Goal: Register for event/course

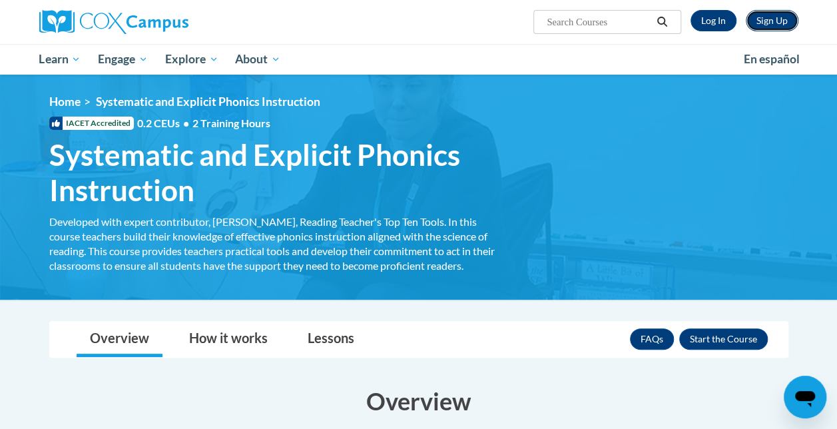
click at [778, 29] on link "Sign Up" at bounding box center [772, 20] width 53 height 21
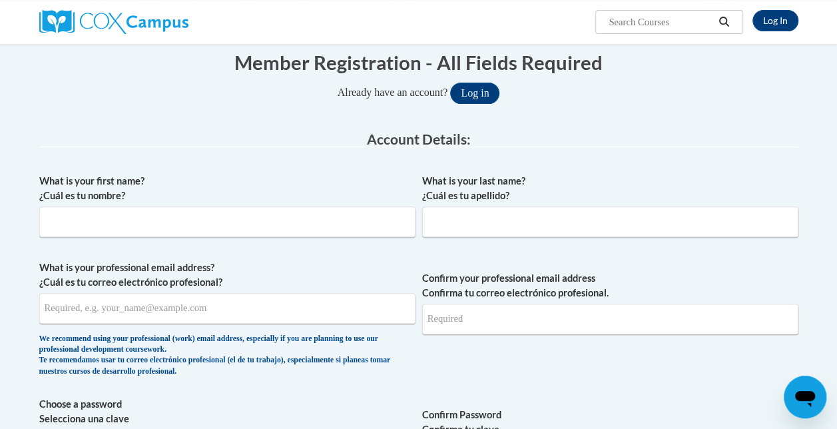
scroll to position [136, 0]
click at [402, 216] on input "What is your first name? ¿Cuál es tu nombre?" at bounding box center [227, 221] width 376 height 31
type input "RUQAYYA"
type input "SHAIKH"
type input "rashaikh@my.waketech.edu"
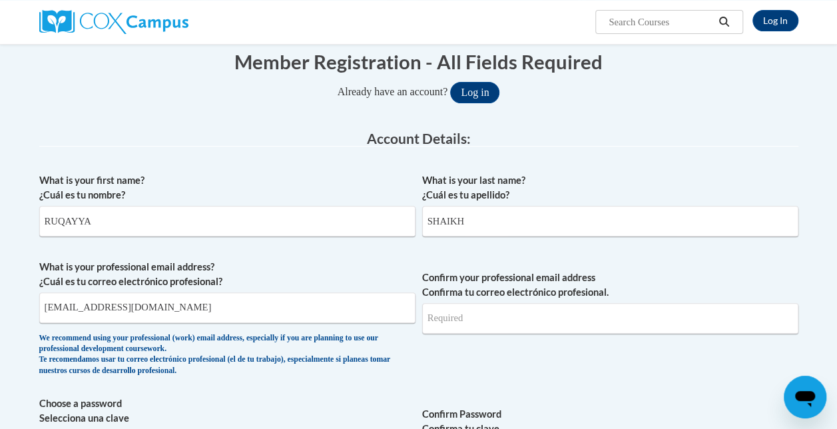
type input "rashaikh@my.waketech.edu"
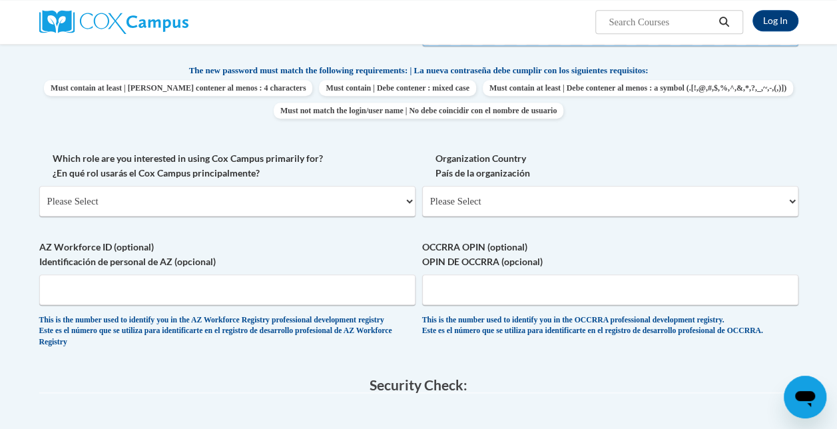
scroll to position [563, 0]
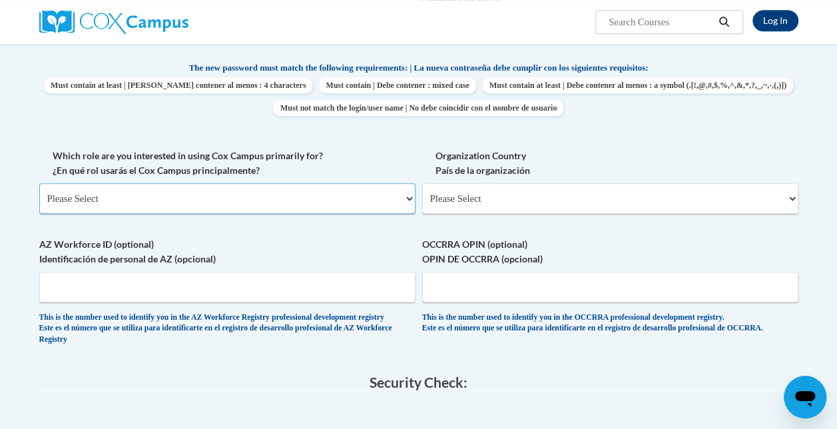
click at [410, 197] on select "Please Select College/University | Colegio/Universidad Community/Nonprofit Part…" at bounding box center [227, 198] width 376 height 31
select select "5a18ea06-2b54-4451-96f2-d152daf9eac5"
click at [39, 183] on select "Please Select College/University | Colegio/Universidad Community/Nonprofit Part…" at bounding box center [227, 198] width 376 height 31
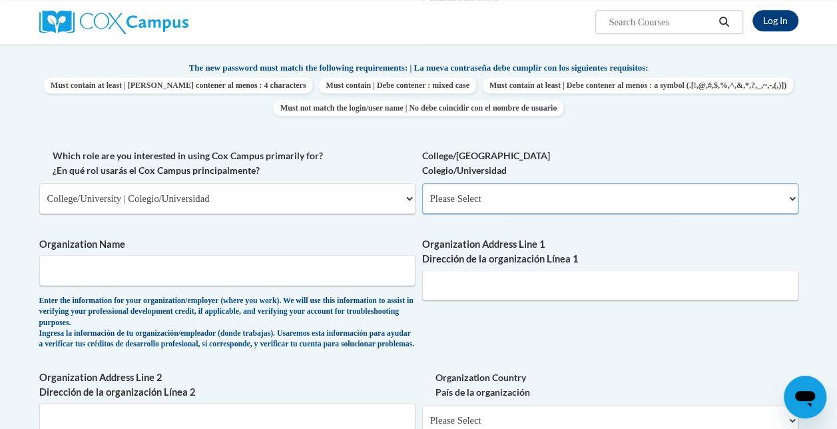
click at [521, 188] on select "Please Select College/University Staff | Empleado universitario College/Univers…" at bounding box center [610, 198] width 376 height 31
select select "99b32b07-cffc-426c-8bf6-0cd77760d84b"
click at [422, 183] on select "Please Select College/University Staff | Empleado universitario College/Univers…" at bounding box center [610, 198] width 376 height 31
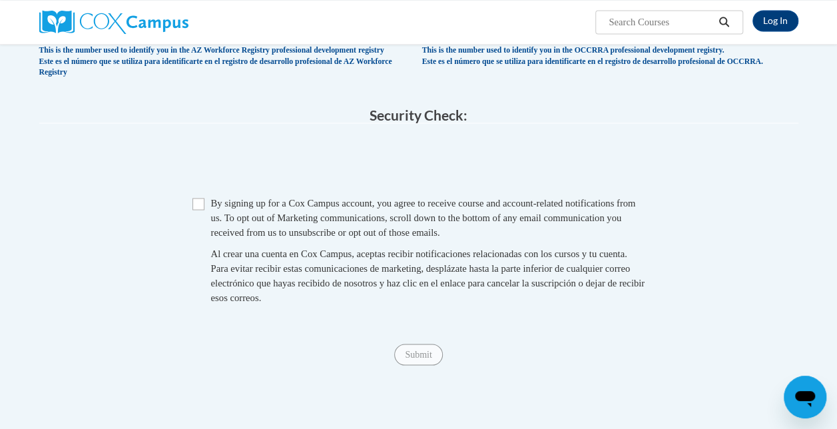
scroll to position [1058, 0]
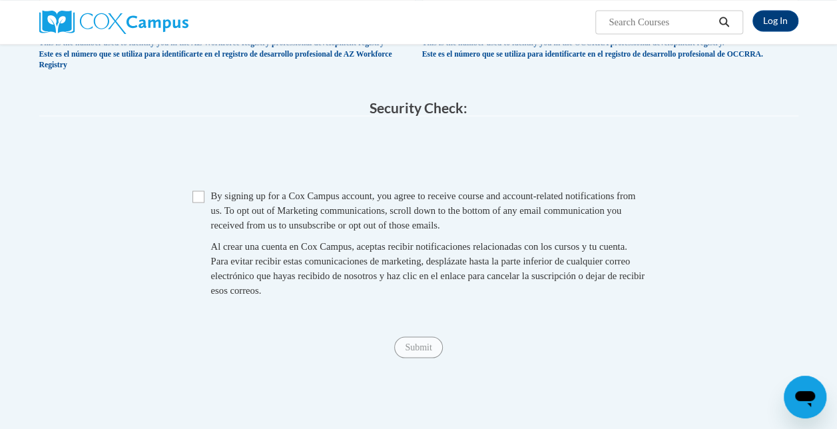
click at [389, 230] on span "By signing up for a Cox Campus account, you agree to receive course and account…" at bounding box center [423, 210] width 425 height 40
click at [202, 202] on input "Checkbox" at bounding box center [198, 196] width 12 height 12
checkbox input "true"
click at [426, 352] on span "Submit" at bounding box center [418, 346] width 48 height 11
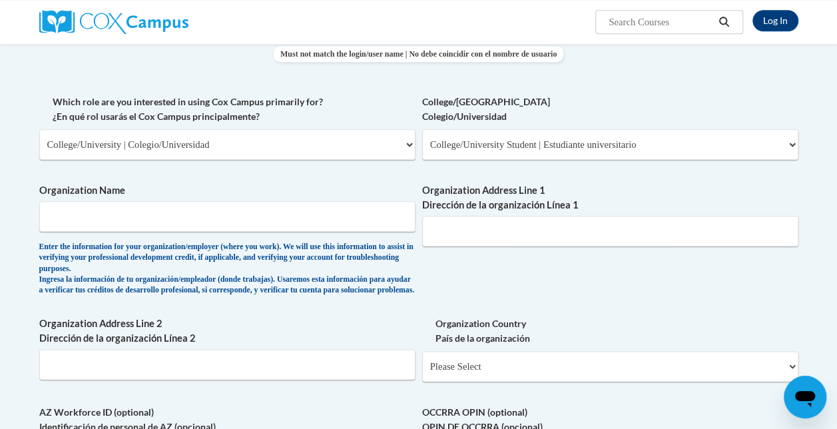
scroll to position [616, 0]
click at [360, 218] on input "Organization Name" at bounding box center [227, 217] width 376 height 31
type input "Wake Tech Community College"
type input "9101 Fayetteville Rd, Raleigh, NC 27603"
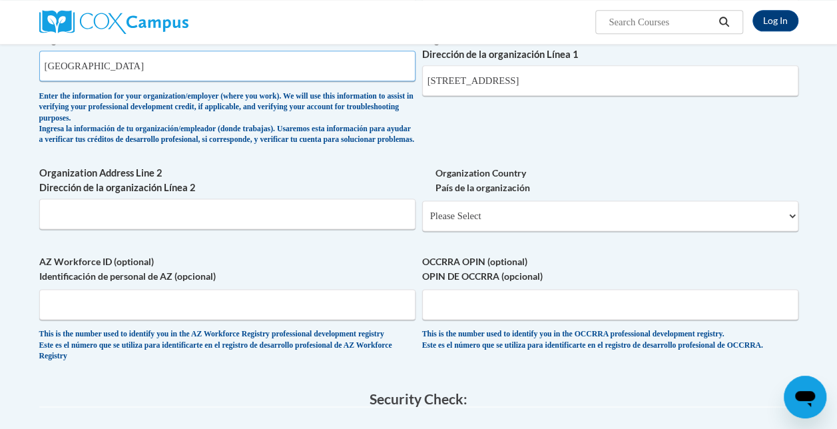
scroll to position [769, 0]
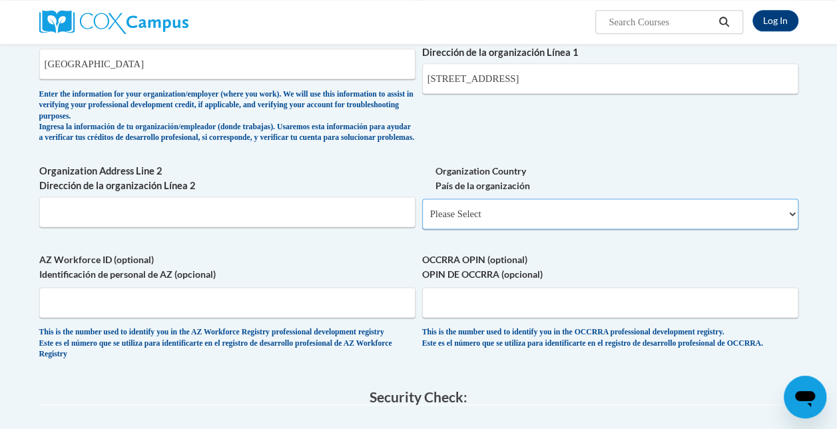
click at [515, 216] on select "Please Select United States | Estados Unidos Outside of the United States | Fue…" at bounding box center [610, 213] width 376 height 31
select select "ad49bcad-a171-4b2e-b99c-48b446064914"
click at [422, 208] on select "Please Select United States | Estados Unidos Outside of the United States | Fue…" at bounding box center [610, 213] width 376 height 31
select select
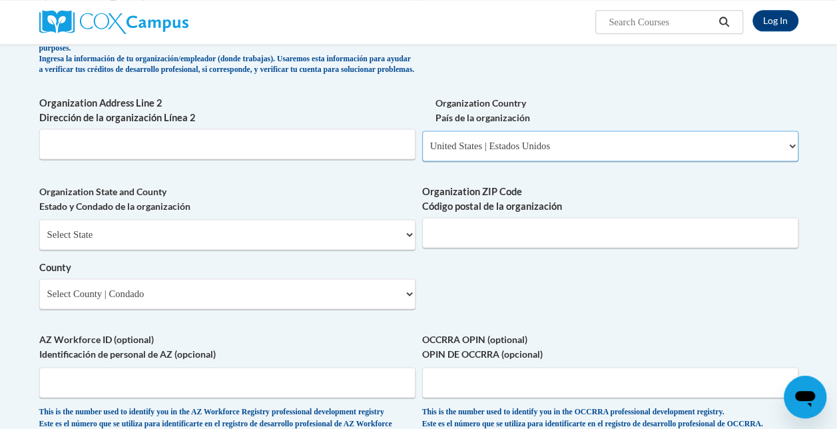
scroll to position [845, 0]
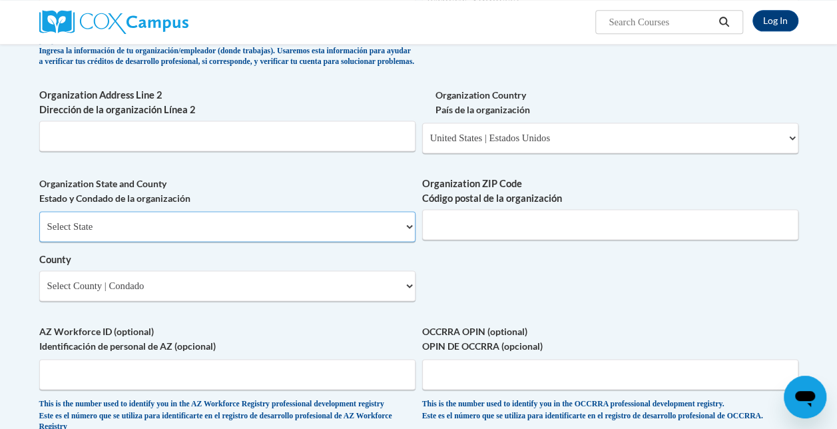
click at [394, 242] on select "Select State Alabama Alaska Arizona Arkansas California Colorado Connecticut De…" at bounding box center [227, 226] width 376 height 31
select select "North Carolina"
click at [39, 221] on select "Select State Alabama Alaska Arizona Arkansas California Colorado Connecticut De…" at bounding box center [227, 226] width 376 height 31
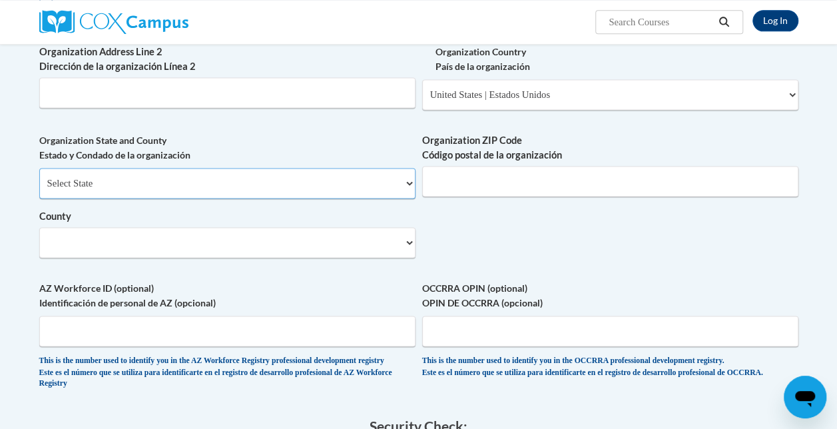
scroll to position [894, 0]
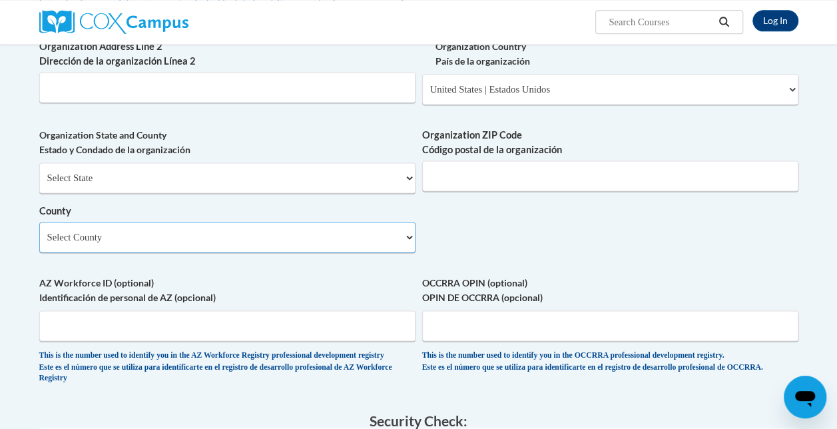
click at [389, 252] on select "Select County Alamance Alexander Alleghany Anson Ashe Avery Beaufort Bertie Bla…" at bounding box center [227, 237] width 376 height 31
select select "Wake"
click at [39, 232] on select "Select County Alamance Alexander Alleghany Anson Ashe Avery Beaufort Bertie Bla…" at bounding box center [227, 237] width 376 height 31
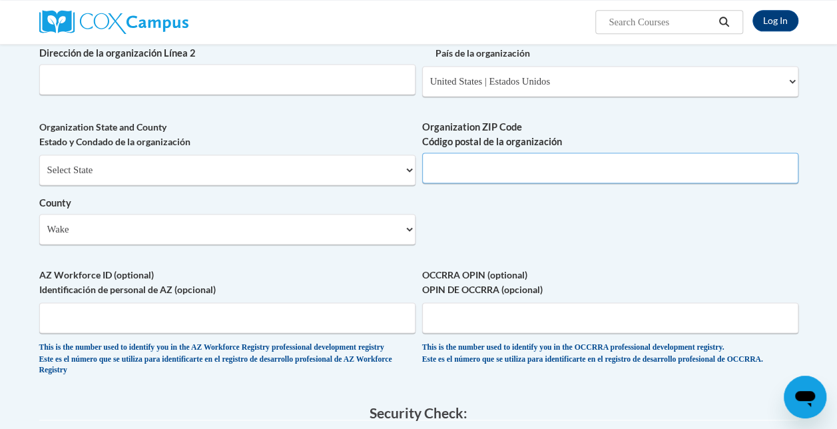
click at [480, 182] on input "Organization ZIP Code Código postal de la organización" at bounding box center [610, 167] width 376 height 31
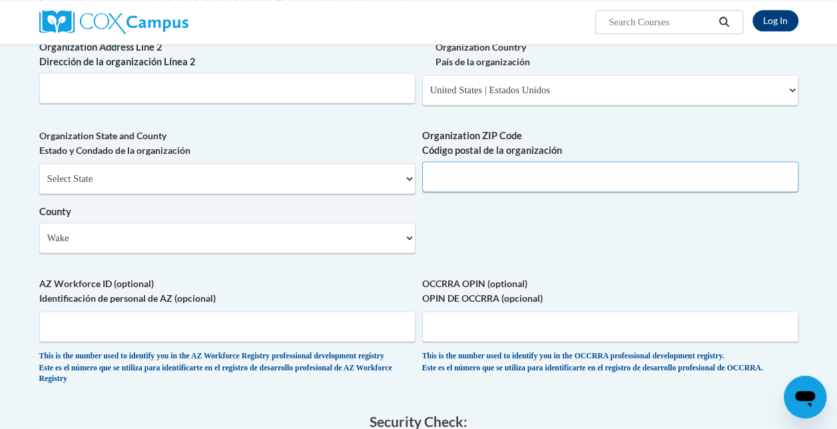
scroll to position [895, 0]
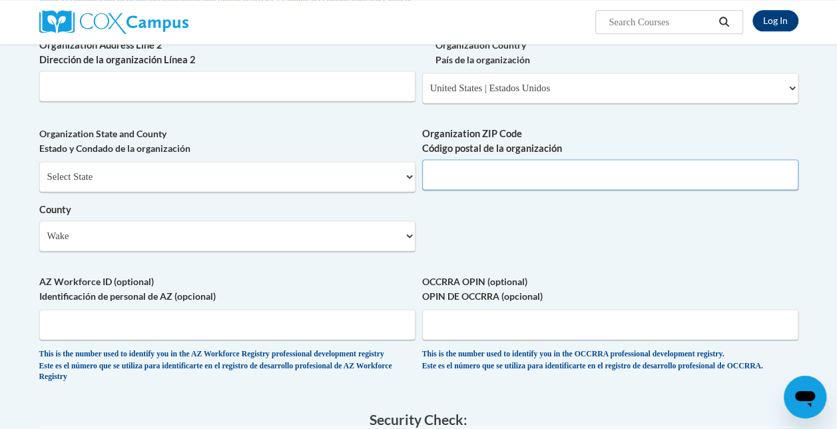
click at [480, 182] on input "Organization ZIP Code Código postal de la organización" at bounding box center [610, 174] width 376 height 31
type input "27603"
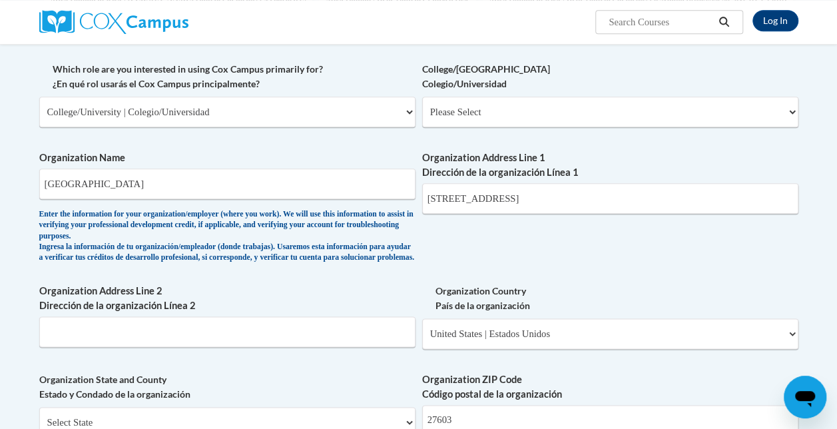
scroll to position [649, 0]
click at [549, 114] on select "Please Select College/University Staff | Empleado universitario College/Univers…" at bounding box center [610, 112] width 376 height 31
select select "99b32b07-cffc-426c-8bf6-0cd77760d84b"
click at [422, 97] on select "Please Select College/University Staff | Empleado universitario College/Univers…" at bounding box center [610, 112] width 376 height 31
select select "null"
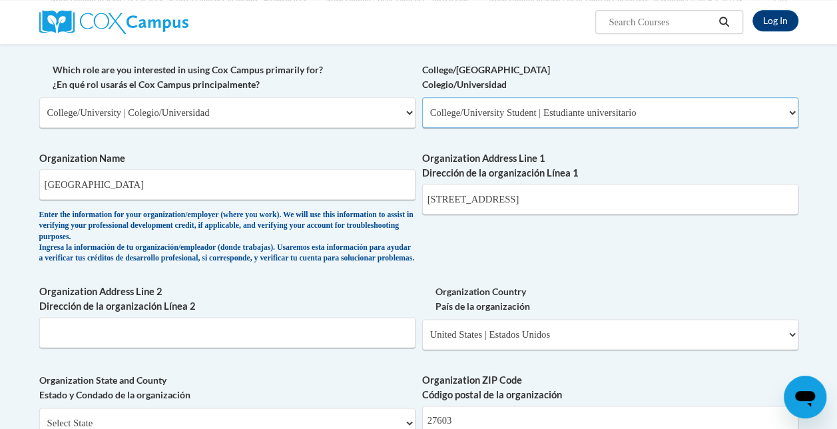
select select "null"
click at [523, 278] on div "What is your first name? ¿Cuál es tu nombre? RUQAYYA What is your last name? ¿C…" at bounding box center [418, 147] width 759 height 987
click at [394, 117] on select "Please Select College/University | Colegio/Universidad Community/Nonprofit Part…" at bounding box center [227, 112] width 376 height 31
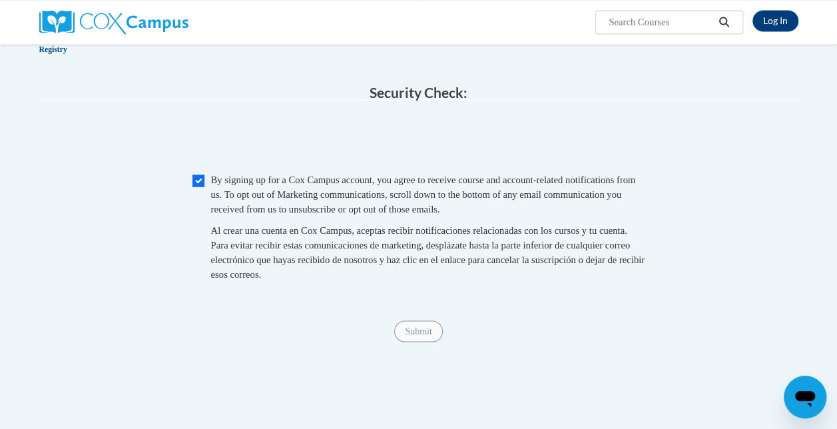
scroll to position [1220, 0]
click at [415, 337] on span "Submit" at bounding box center [418, 331] width 48 height 11
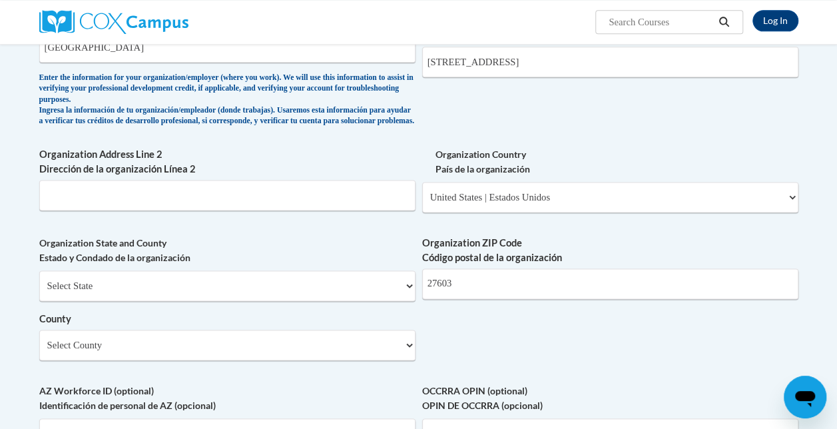
scroll to position [786, 0]
click at [378, 300] on select "Select State Alabama Alaska Arizona Arkansas California Colorado Connecticut De…" at bounding box center [227, 285] width 376 height 31
select select "North Carolina"
click at [39, 280] on select "Select State Alabama Alaska Arizona Arkansas California Colorado Connecticut De…" at bounding box center [227, 285] width 376 height 31
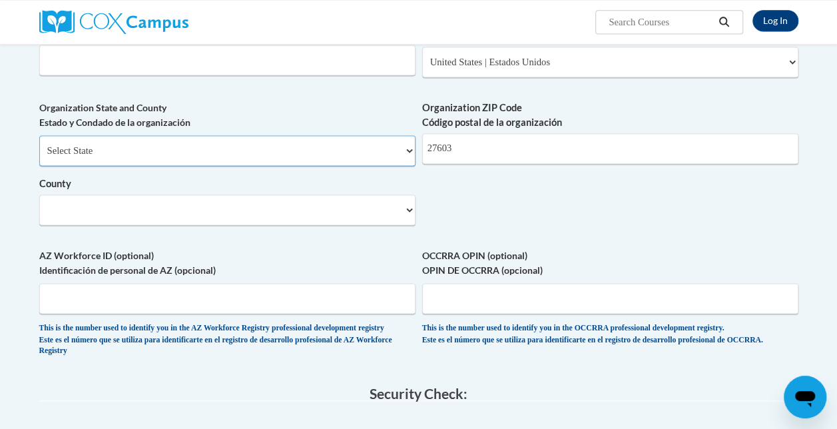
scroll to position [922, 0]
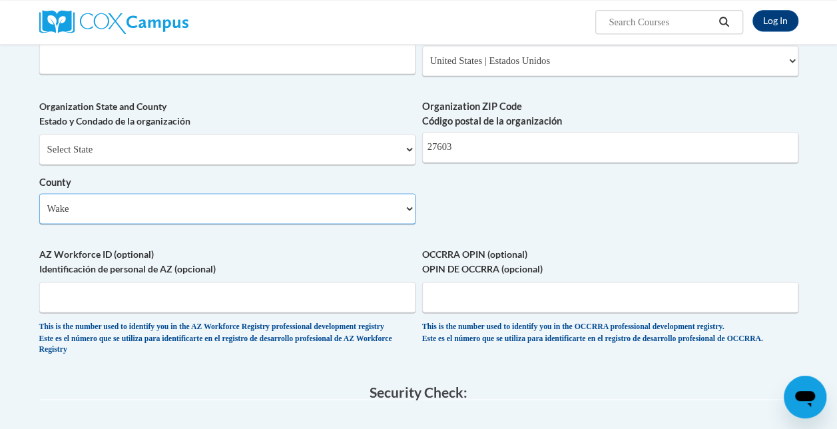
click at [315, 213] on select "Select County Alamance Alexander Alleghany Anson Ashe Avery Beaufort Bertie Bla…" at bounding box center [227, 208] width 376 height 31
click at [39, 203] on select "Select County Alamance Alexander Alleghany Anson Ashe Avery Beaufort Bertie Bla…" at bounding box center [227, 208] width 376 height 31
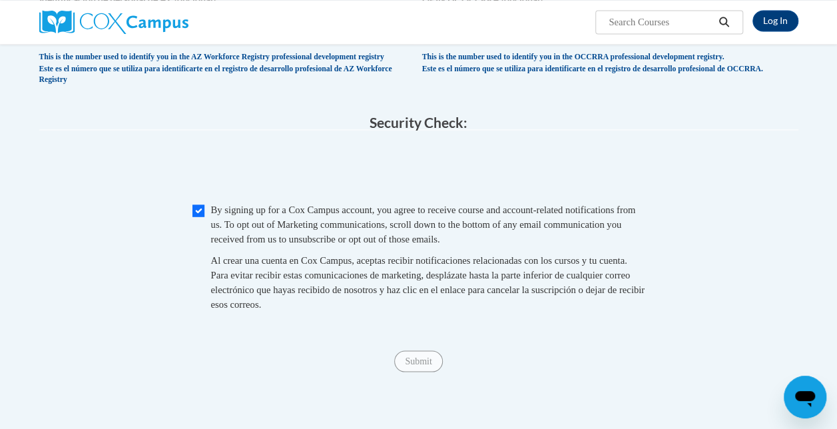
scroll to position [1192, 0]
click at [403, 365] on span "Submit" at bounding box center [418, 359] width 48 height 11
click at [425, 365] on span "Submit" at bounding box center [418, 359] width 48 height 11
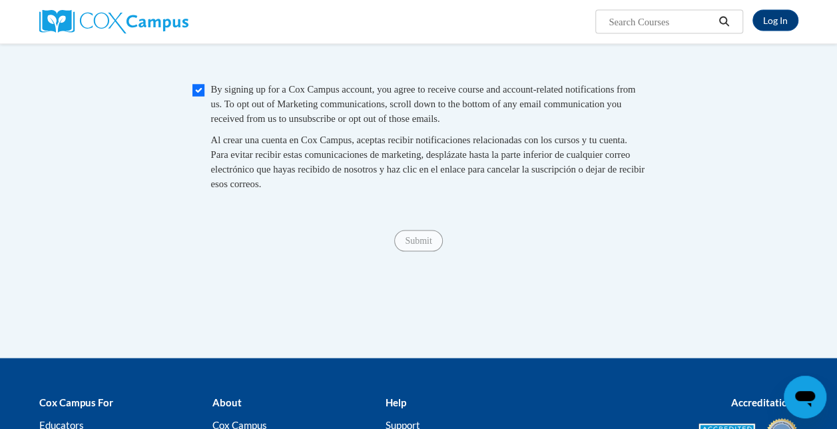
scroll to position [1315, 0]
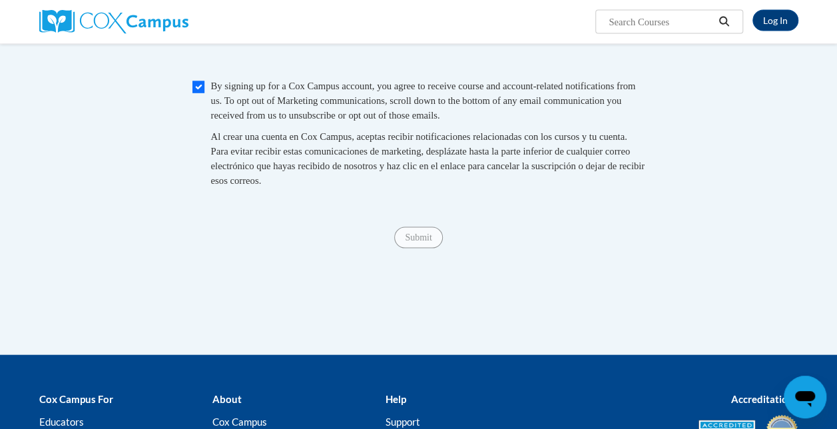
click at [414, 242] on span "Submit" at bounding box center [418, 237] width 48 height 11
click at [197, 93] on input "Checkbox" at bounding box center [198, 87] width 12 height 12
checkbox input "true"
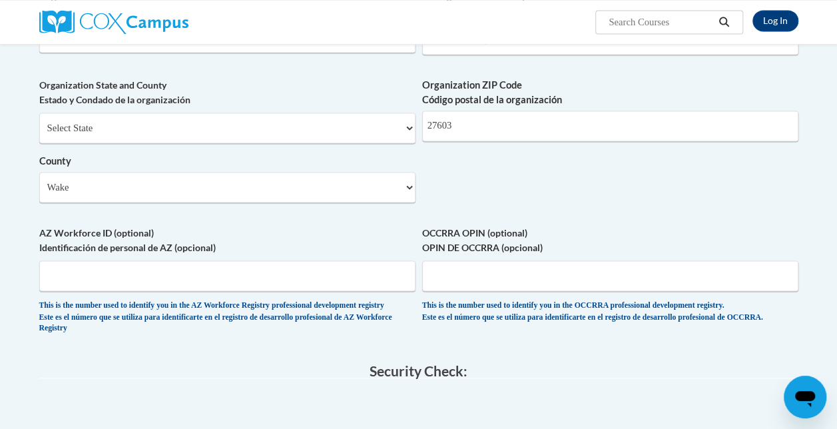
scroll to position [940, 0]
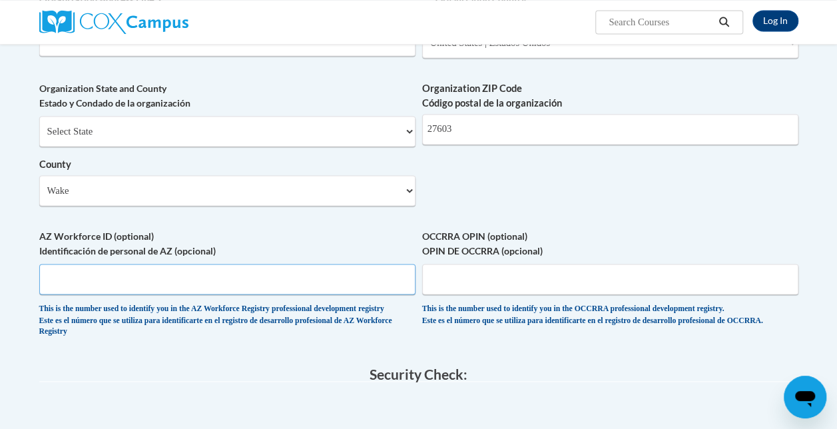
click at [185, 286] on input "AZ Workforce ID (optional) Identificación de personal de AZ (opcional)" at bounding box center [227, 279] width 376 height 31
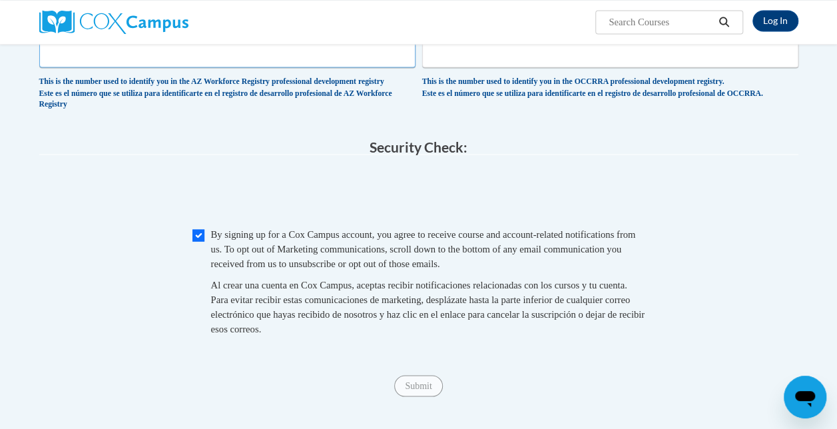
scroll to position [1300, 0]
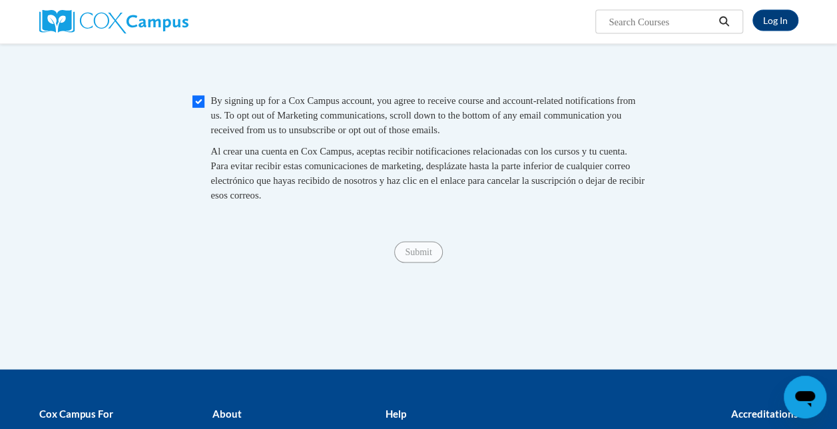
click at [420, 257] on span "Submit" at bounding box center [418, 251] width 48 height 11
click at [421, 263] on div "Submit Submit" at bounding box center [418, 252] width 759 height 21
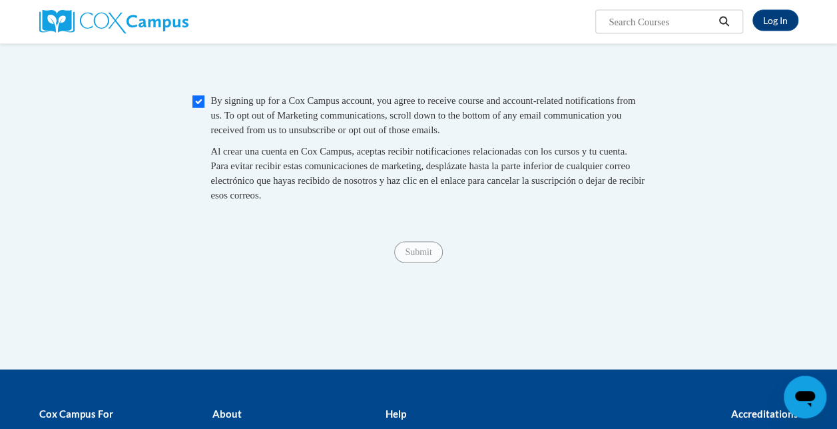
click at [421, 263] on div "Submit Submit" at bounding box center [418, 252] width 759 height 21
click at [415, 263] on div "Submit Submit" at bounding box center [418, 252] width 759 height 21
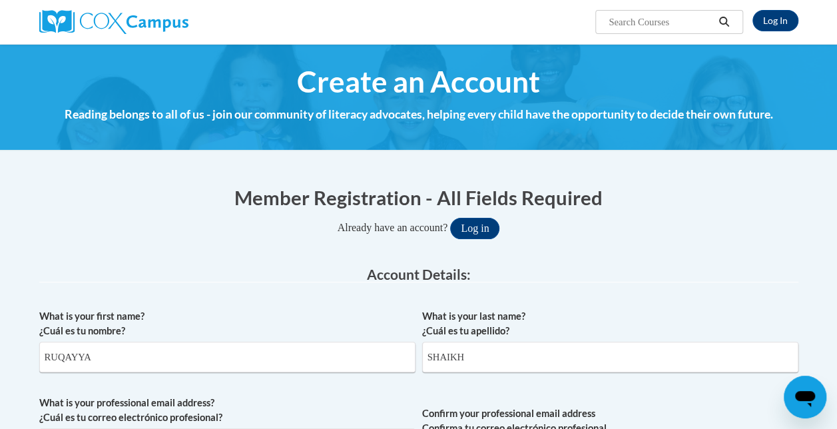
scroll to position [375, 0]
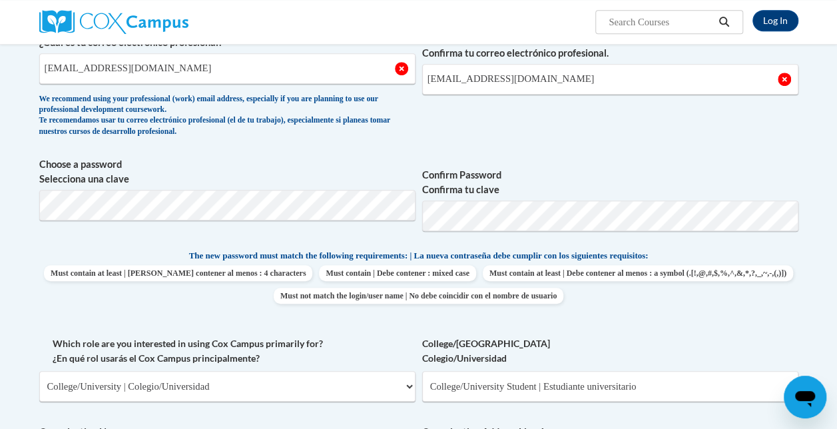
drag, startPoint x: 356, startPoint y: 312, endPoint x: 344, endPoint y: 323, distance: 15.5
click at [344, 323] on div "What is your first name? ¿Cuál es tu nombre? RUQAYYA What is your last name? ¿C…" at bounding box center [418, 420] width 759 height 987
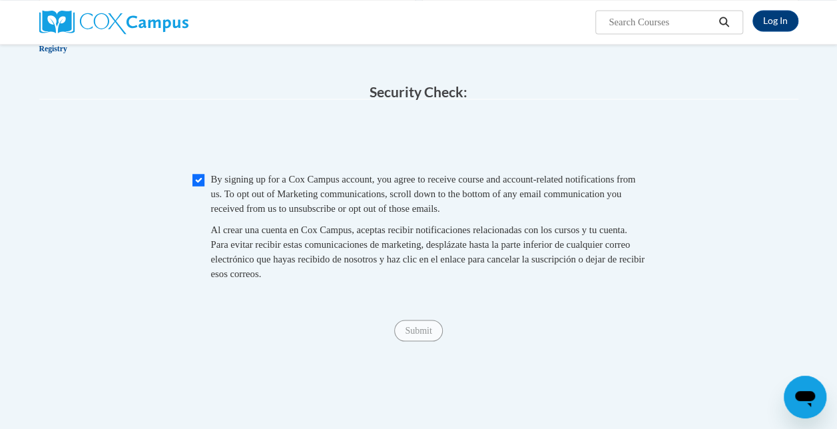
scroll to position [1223, 0]
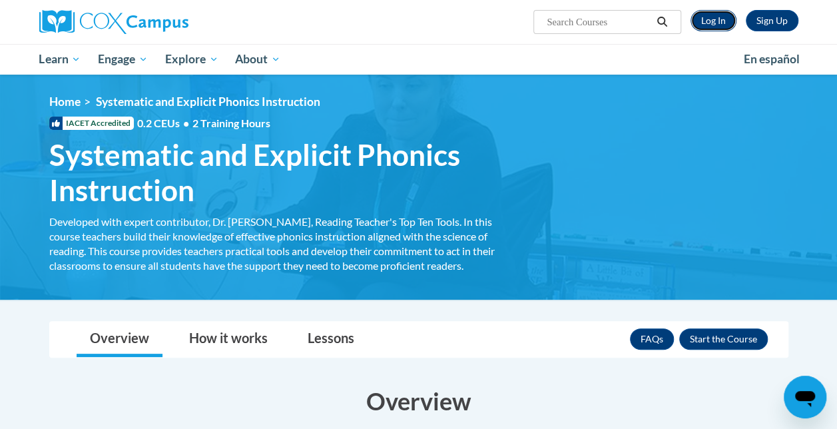
click at [706, 16] on link "Log In" at bounding box center [713, 20] width 46 height 21
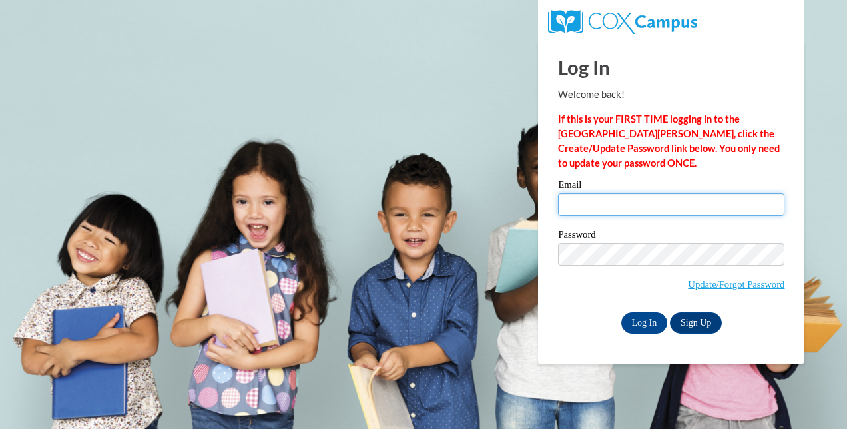
click at [602, 212] on input "Email" at bounding box center [671, 204] width 226 height 23
type input "[EMAIL_ADDRESS][DOMAIN_NAME]"
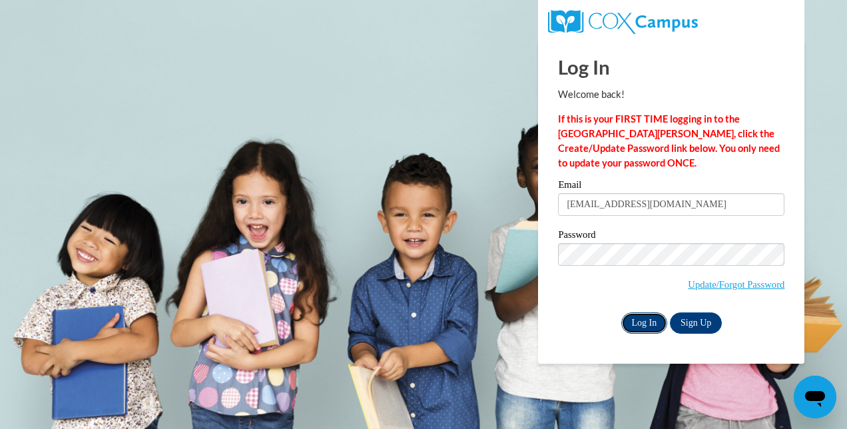
click at [643, 330] on input "Log In" at bounding box center [644, 322] width 47 height 21
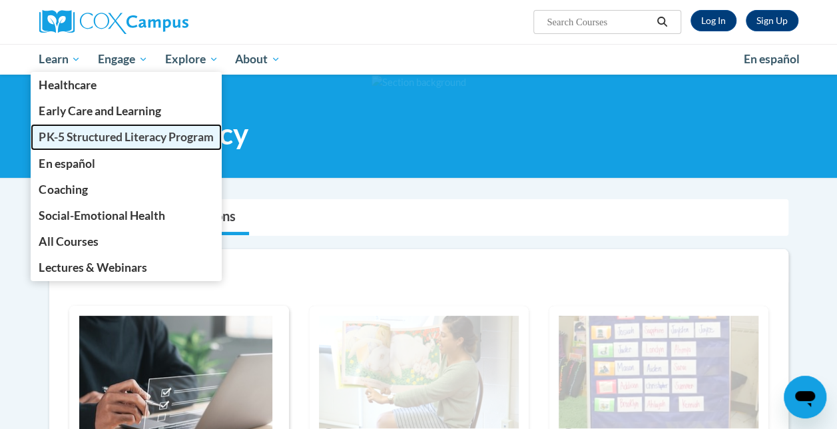
click at [81, 130] on span "PK-5 Structured Literacy Program" at bounding box center [126, 137] width 174 height 14
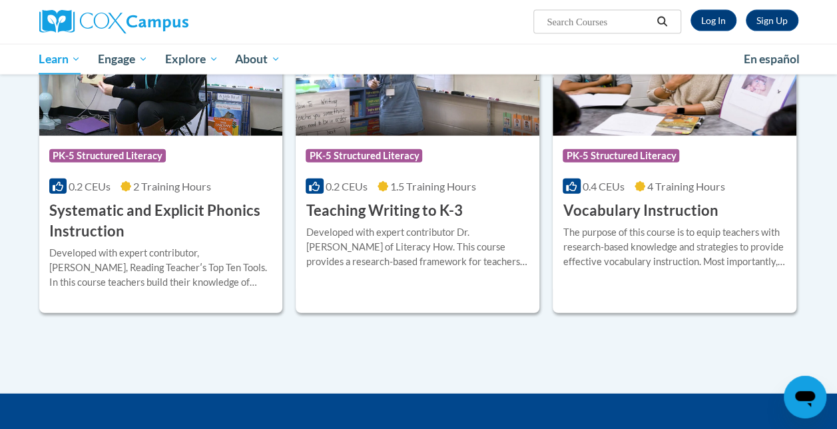
scroll to position [1536, 0]
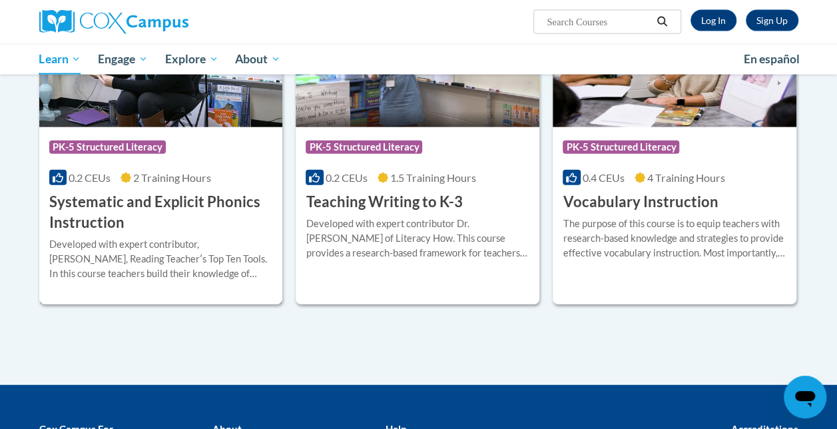
click at [214, 224] on h3 "Systematic and Explicit Phonics Instruction" at bounding box center [161, 212] width 224 height 41
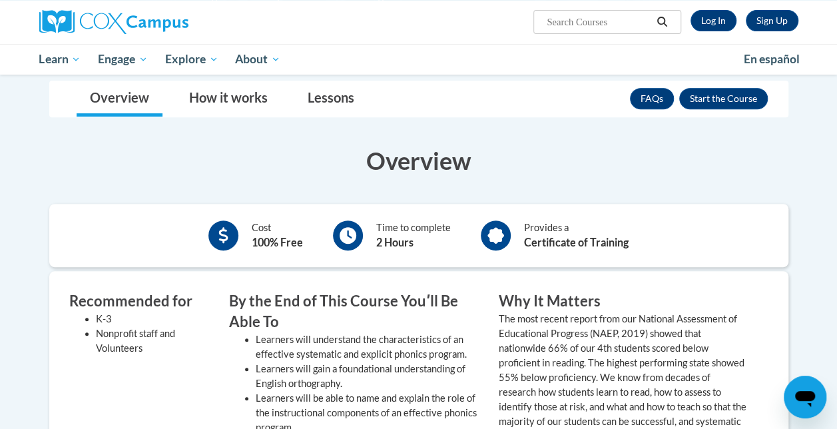
scroll to position [240, 0]
click at [711, 104] on button "Enroll" at bounding box center [723, 99] width 89 height 21
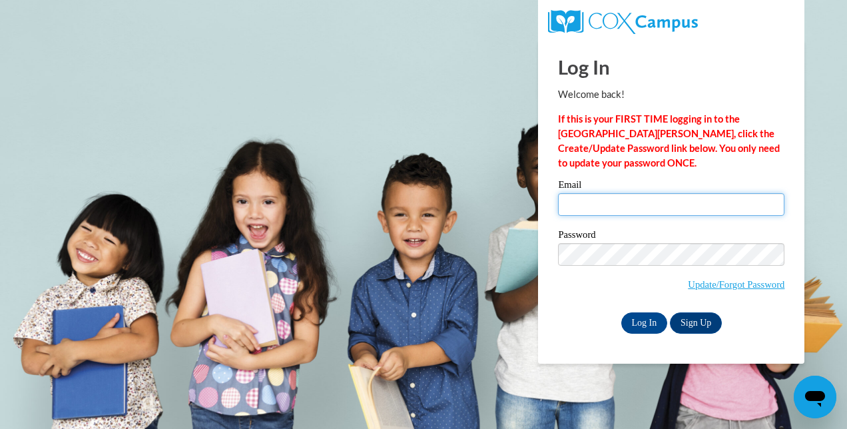
click at [589, 206] on input "Email" at bounding box center [671, 204] width 226 height 23
type input "[EMAIL_ADDRESS][DOMAIN_NAME]"
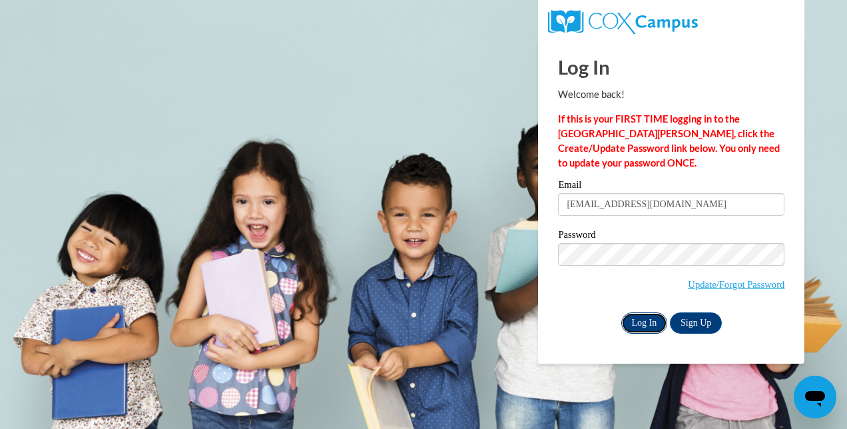
click at [642, 326] on input "Log In" at bounding box center [644, 322] width 47 height 21
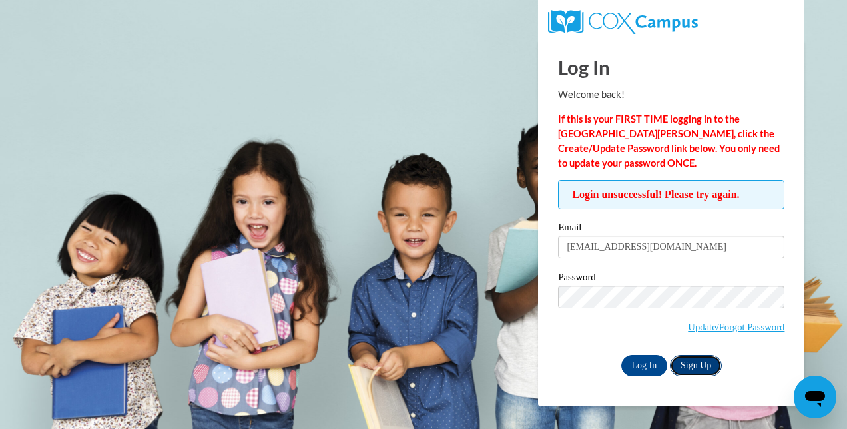
click at [690, 364] on link "Sign Up" at bounding box center [696, 365] width 52 height 21
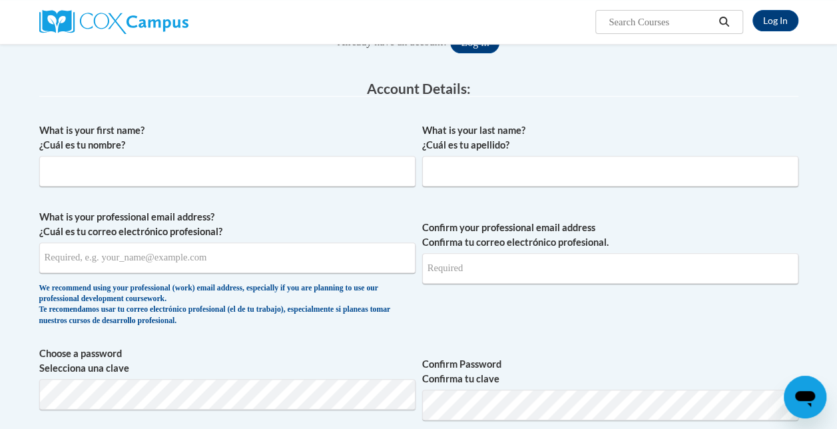
scroll to position [186, 0]
click at [406, 160] on input "What is your first name? ¿Cuál es tu nombre?" at bounding box center [227, 170] width 376 height 31
type input "RUQAYYA"
type input "SHAIKH"
type input "rashaikh@my.waketech.edu"
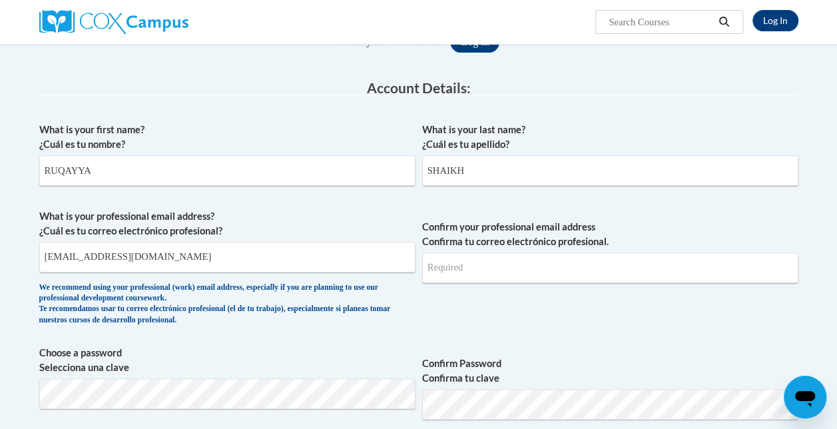
type input "rashaikh@my.waketech.edu"
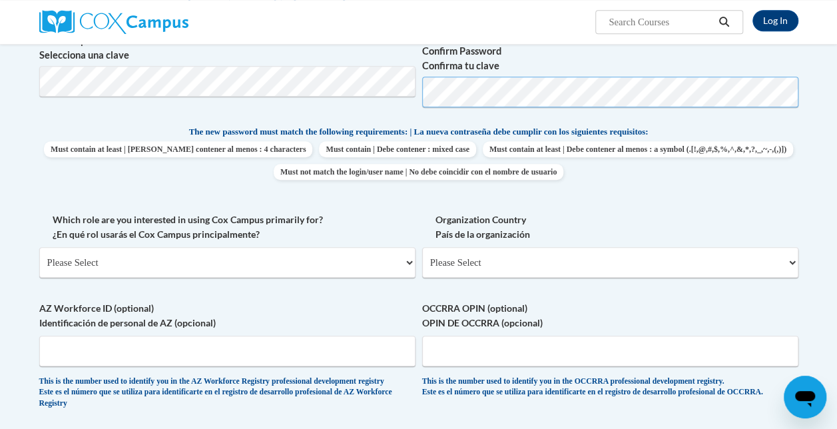
scroll to position [500, 0]
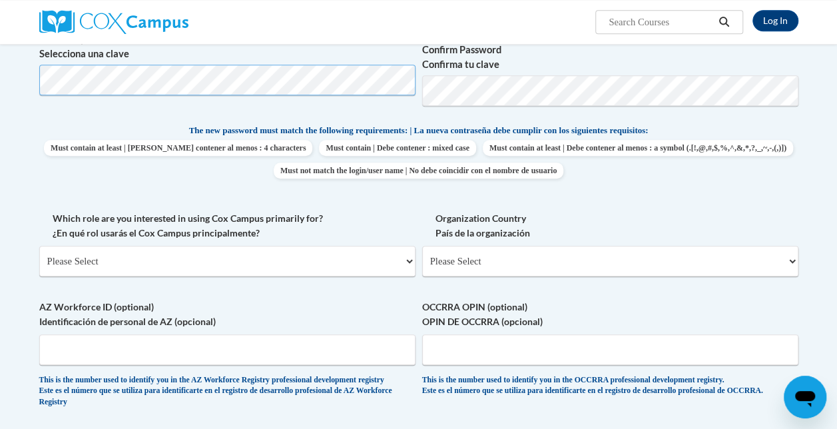
click at [316, 253] on div "What is your first name? ¿Cuál es tu nombre? RUQAYYA What is your last name? ¿C…" at bounding box center [418, 111] width 759 height 619
click at [316, 253] on select "Please Select College/University | Colegio/Universidad Community/Nonprofit Part…" at bounding box center [227, 261] width 376 height 31
select select "5a18ea06-2b54-4451-96f2-d152daf9eac5"
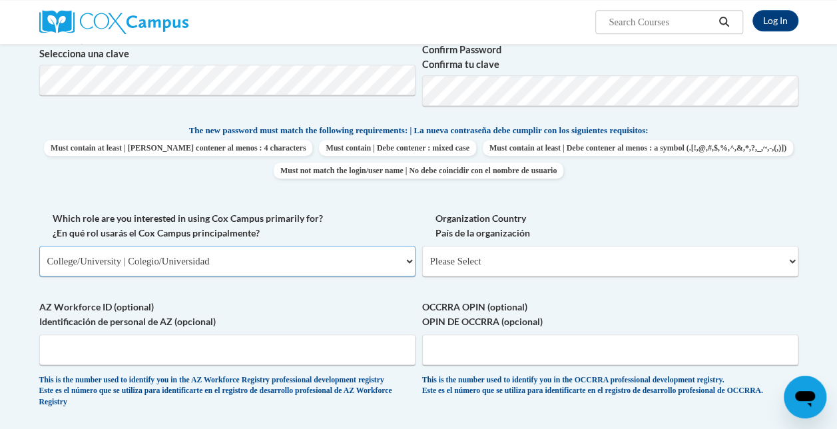
click at [39, 246] on select "Please Select College/University | Colegio/Universidad Community/Nonprofit Part…" at bounding box center [227, 261] width 376 height 31
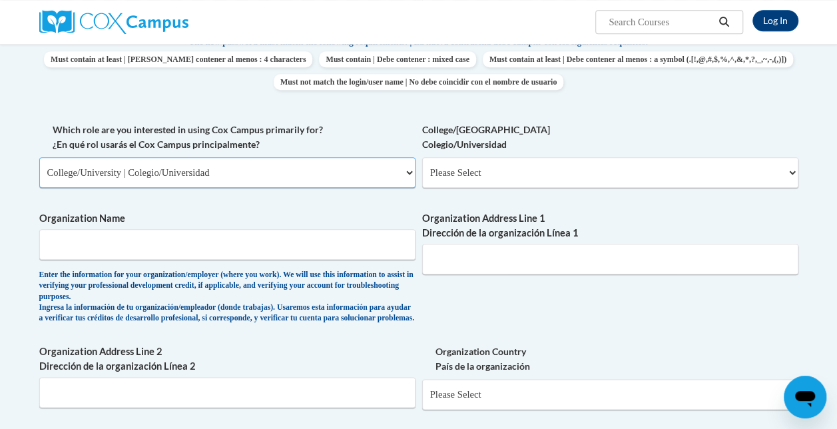
scroll to position [589, 0]
click at [505, 172] on select "Please Select College/University Staff | Empleado universitario College/Univers…" at bounding box center [610, 171] width 376 height 31
select select "99b32b07-cffc-426c-8bf6-0cd77760d84b"
click at [422, 156] on select "Please Select College/University Staff | Empleado universitario College/Univers…" at bounding box center [610, 171] width 376 height 31
click at [494, 164] on select "Please Select College/University Staff | Empleado universitario College/Univers…" at bounding box center [610, 171] width 376 height 31
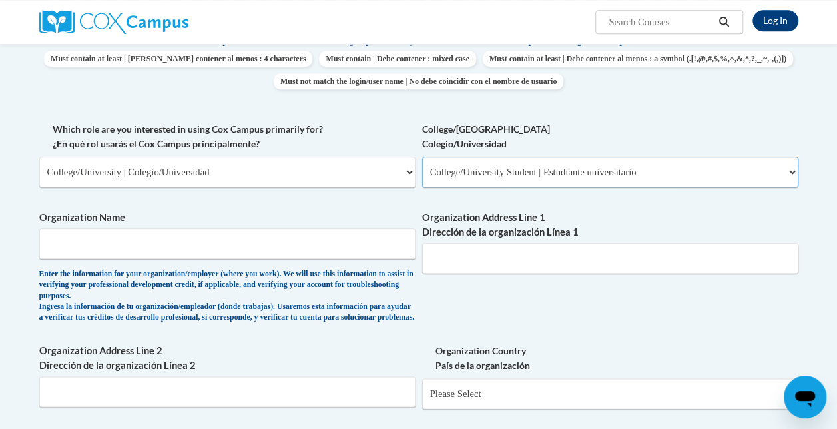
click at [494, 164] on select "Please Select College/University Staff | Empleado universitario College/Univers…" at bounding box center [610, 171] width 376 height 31
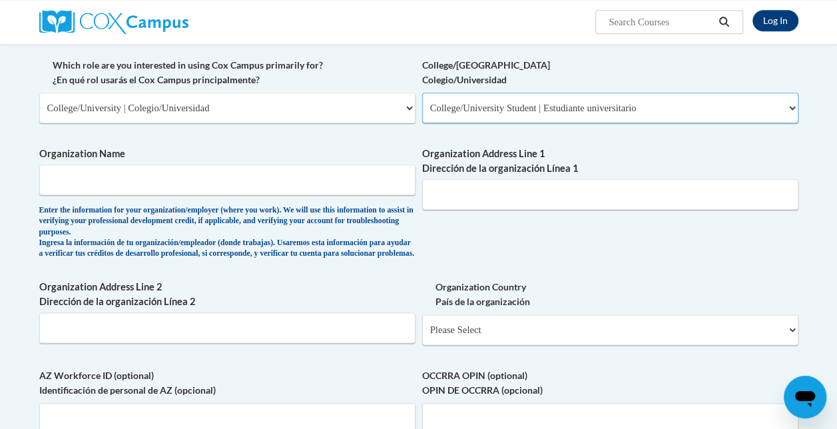
scroll to position [661, 0]
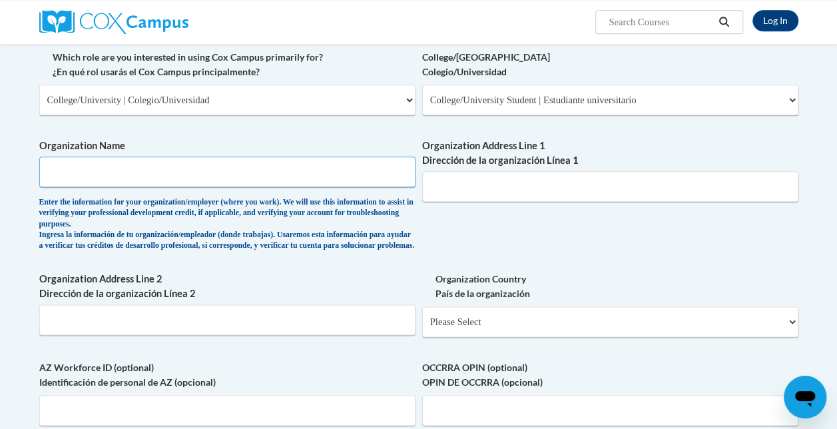
click at [361, 176] on input "Organization Name" at bounding box center [227, 171] width 376 height 31
type input "Wake Tech Community College"
type input "9101 Fayetteville Rd, Raleigh, NC 27603"
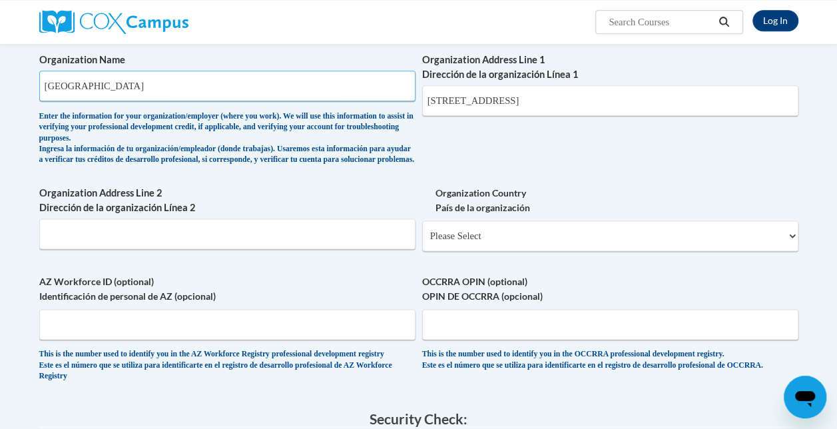
scroll to position [755, 0]
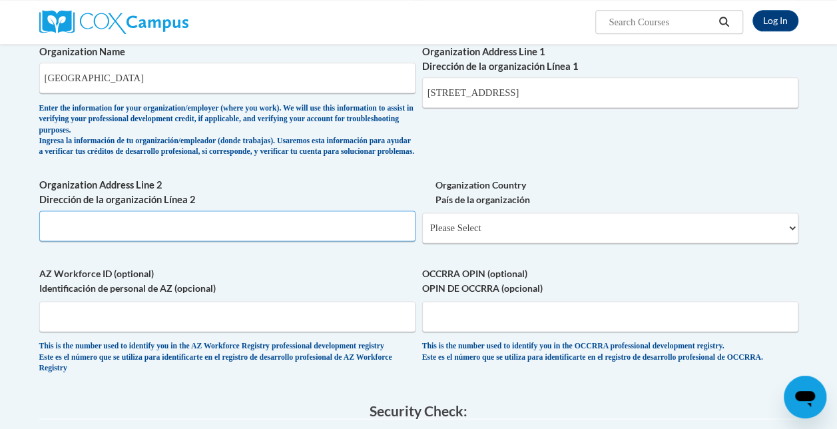
click at [249, 232] on input "Organization Address Line 2 Dirección de la organización Línea 2" at bounding box center [227, 225] width 376 height 31
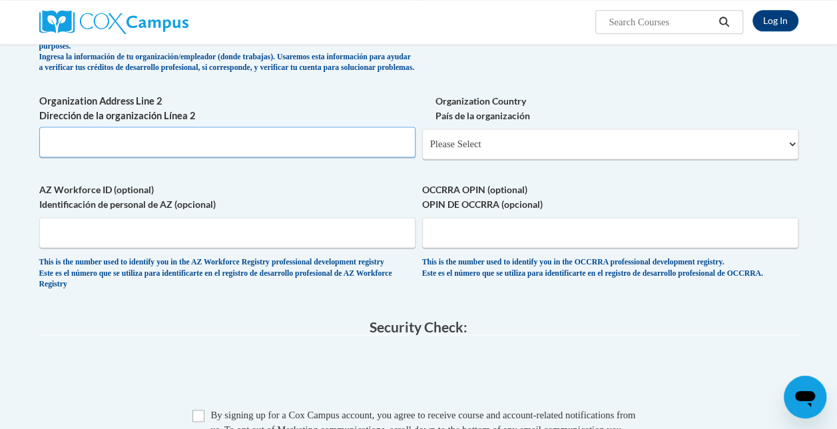
scroll to position [840, 0]
drag, startPoint x: 445, startPoint y: 169, endPoint x: 457, endPoint y: 157, distance: 16.9
click at [457, 157] on div "Organization Country País de la organización Please Select United States | Esta…" at bounding box center [610, 130] width 376 height 75
click at [457, 157] on select "Please Select United States | Estados Unidos Outside of the United States | Fue…" at bounding box center [610, 143] width 376 height 31
select select "ad49bcad-a171-4b2e-b99c-48b446064914"
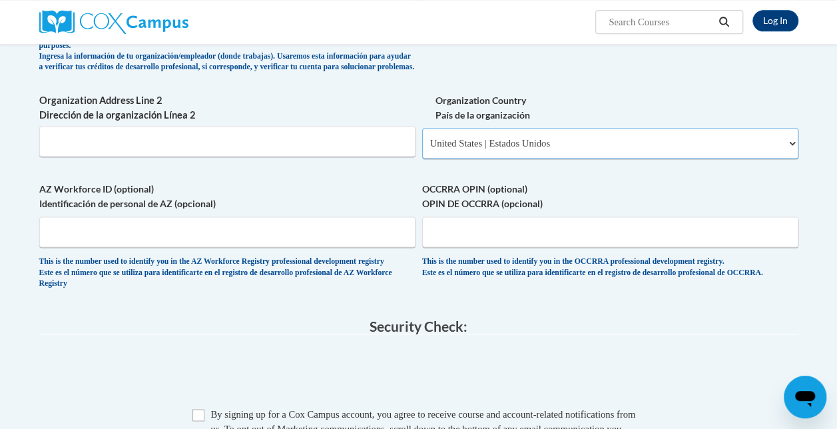
click at [422, 138] on select "Please Select United States | Estados Unidos Outside of the United States | Fue…" at bounding box center [610, 143] width 376 height 31
select select
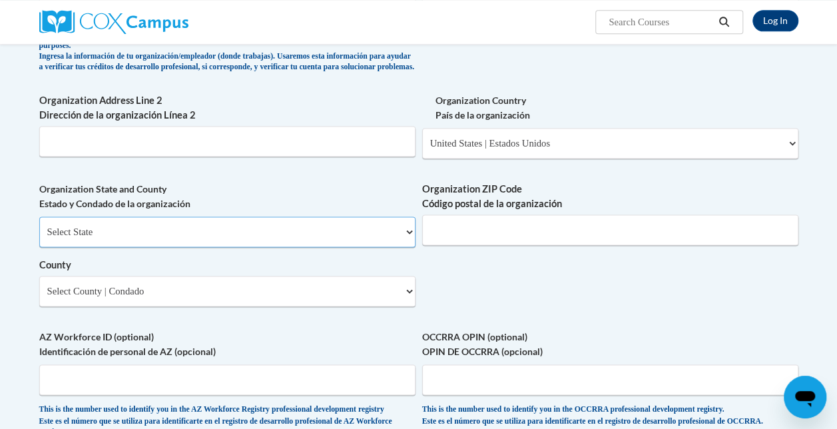
click at [328, 247] on select "Select State Alabama Alaska Arizona Arkansas California Colorado Connecticut De…" at bounding box center [227, 231] width 376 height 31
select select "North Carolina"
click at [39, 226] on select "Select State Alabama Alaska Arizona Arkansas California Colorado Connecticut De…" at bounding box center [227, 231] width 376 height 31
click at [280, 300] on select "Select County Alamance Alexander Alleghany Anson Ashe Avery Beaufort Bertie Bla…" at bounding box center [227, 291] width 376 height 31
select select "Wake"
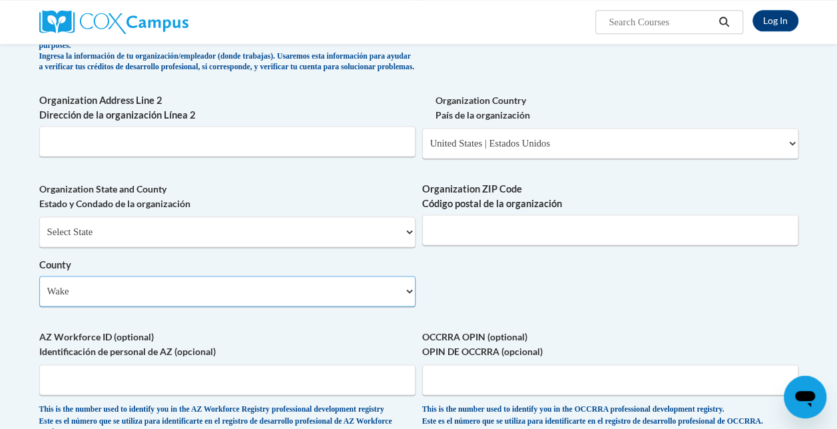
click at [39, 286] on select "Select County Alamance Alexander Alleghany Anson Ashe Avery Beaufort Bertie Bla…" at bounding box center [227, 291] width 376 height 31
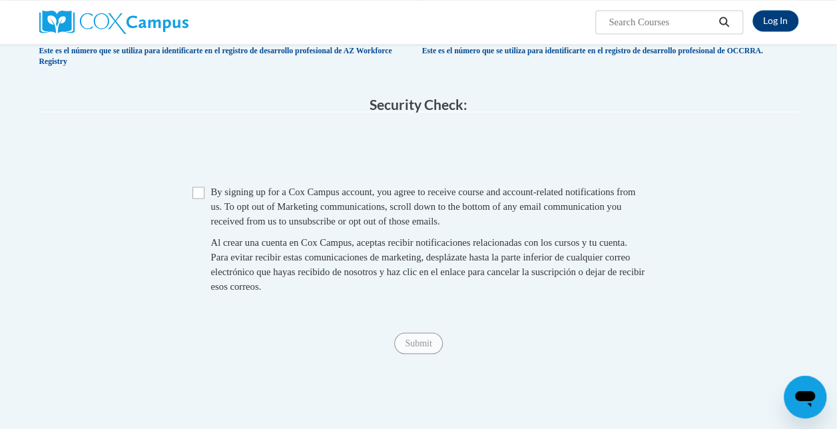
scroll to position [1210, 0]
click at [264, 290] on span "Al crear una cuenta en Cox Campus, aceptas recibir notificaciones relacionadas …" at bounding box center [427, 263] width 433 height 55
click at [236, 267] on span "Al crear una cuenta en Cox Campus, aceptas recibir notificaciones relacionadas …" at bounding box center [427, 263] width 433 height 55
click at [201, 198] on input "Checkbox" at bounding box center [198, 192] width 12 height 12
checkbox input "true"
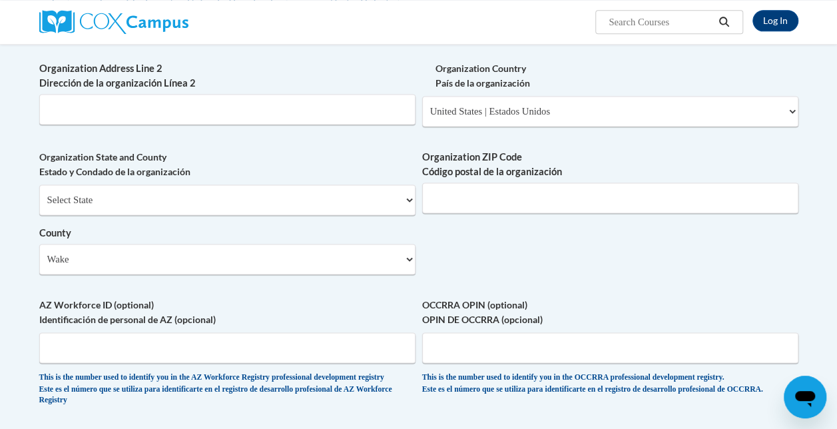
scroll to position [870, 0]
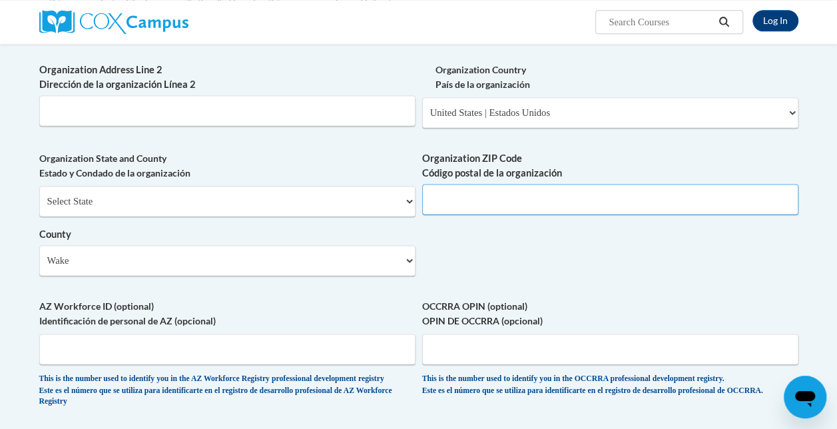
click at [493, 209] on input "Organization ZIP Code Código postal de la organización" at bounding box center [610, 199] width 376 height 31
type input "27603"
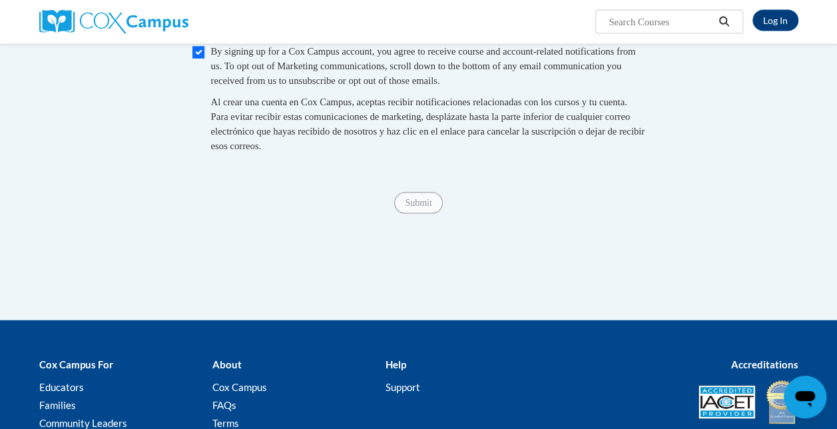
scroll to position [1362, 0]
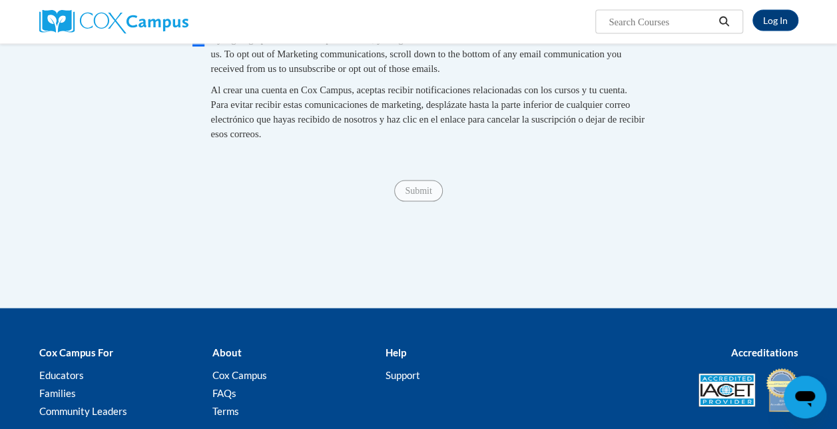
click at [410, 196] on span "Submit" at bounding box center [418, 190] width 48 height 11
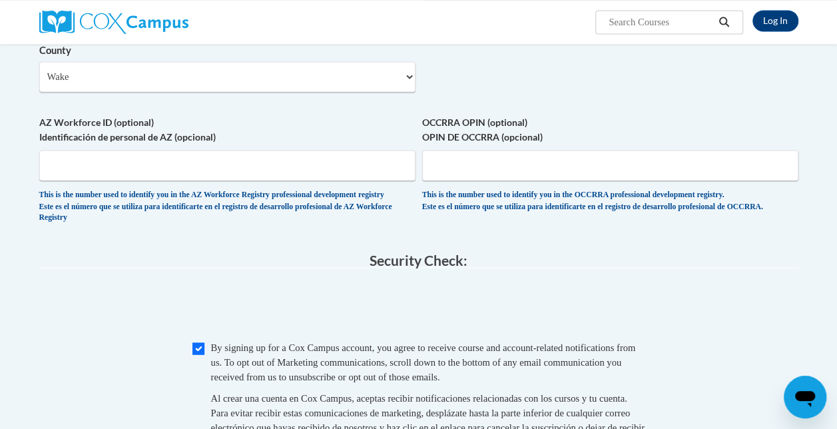
scroll to position [1053, 0]
click at [372, 181] on input "AZ Workforce ID (optional) Identificación de personal de AZ (opcional)" at bounding box center [227, 165] width 376 height 31
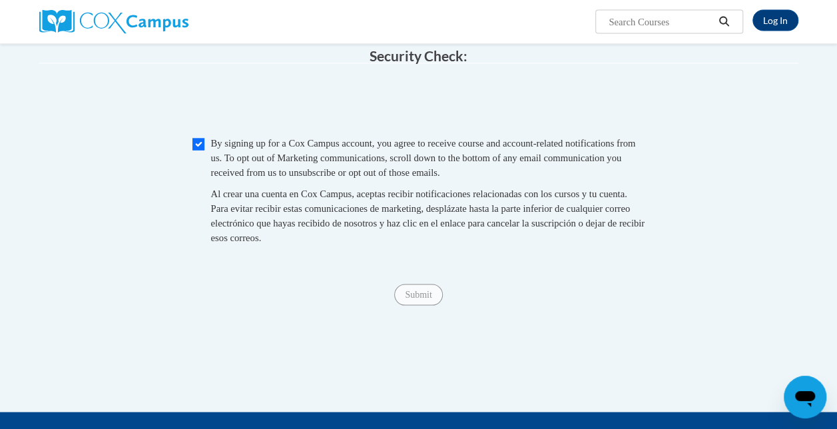
scroll to position [1259, 0]
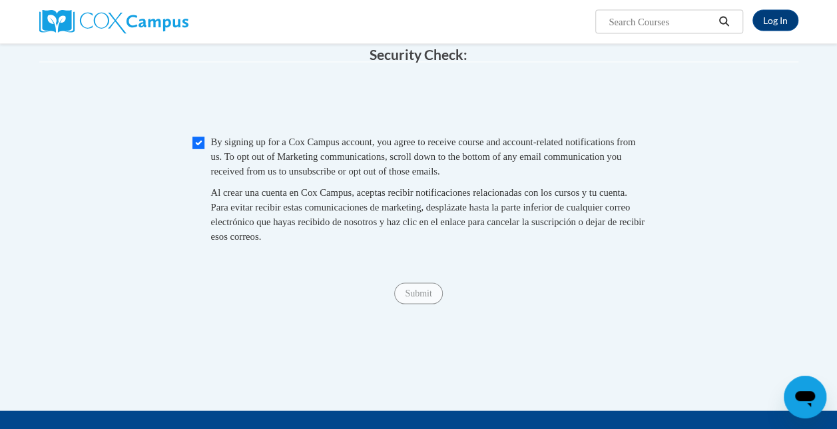
type input "2421592"
click at [422, 298] on span "Submit" at bounding box center [418, 293] width 48 height 11
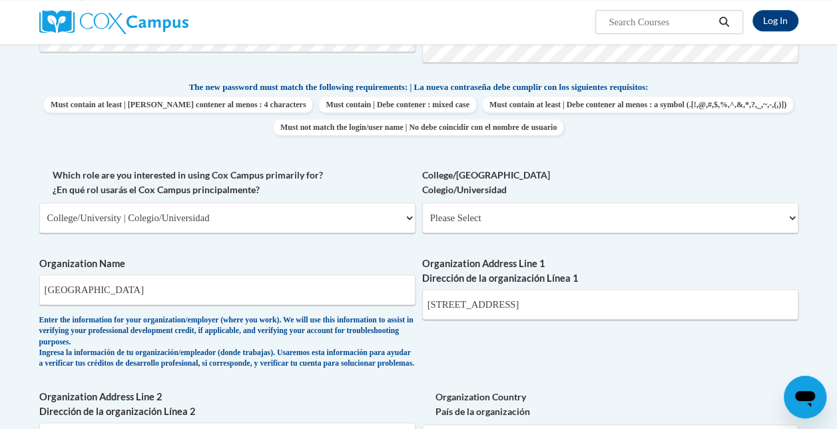
scroll to position [529, 0]
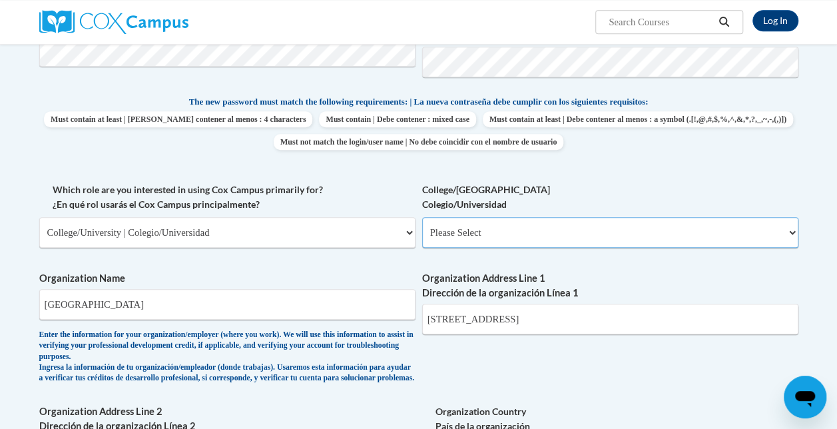
click at [499, 238] on select "Please Select College/University Staff | Empleado universitario College/Univers…" at bounding box center [610, 232] width 376 height 31
select select "99b32b07-cffc-426c-8bf6-0cd77760d84b"
click at [422, 217] on select "Please Select College/University Staff | Empleado universitario College/Univers…" at bounding box center [610, 232] width 376 height 31
select select "null"
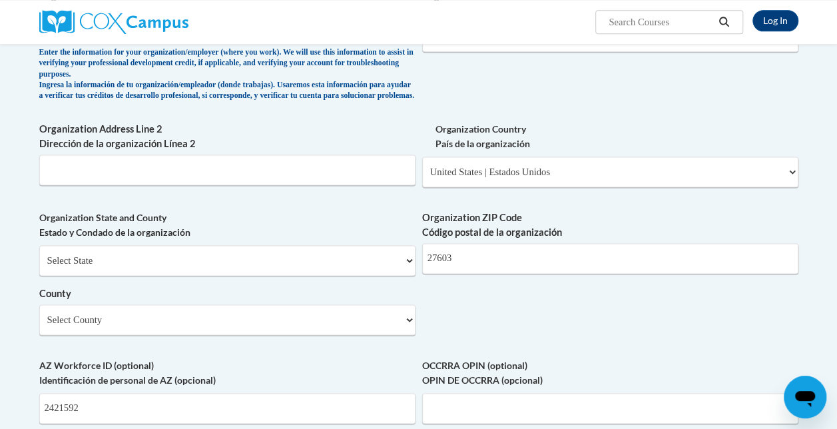
scroll to position [815, 0]
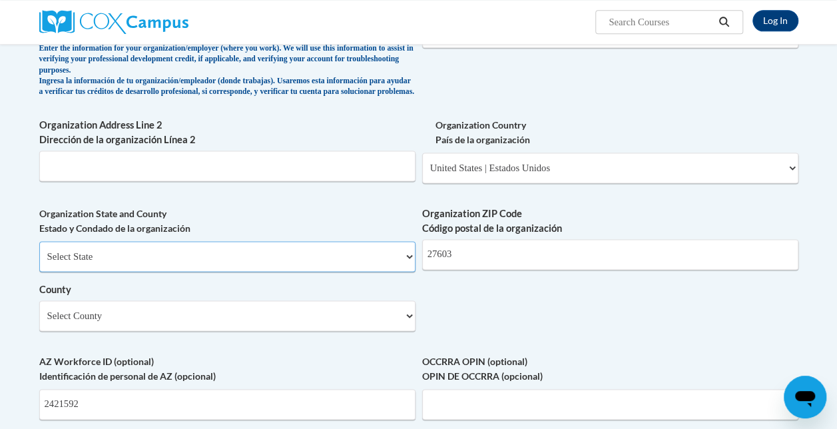
click at [401, 257] on select "Select State Alabama Alaska Arizona Arkansas California Colorado Connecticut De…" at bounding box center [227, 256] width 376 height 31
select select "North Carolina"
click at [39, 250] on select "Select State Alabama Alaska Arizona Arkansas California Colorado Connecticut De…" at bounding box center [227, 256] width 376 height 31
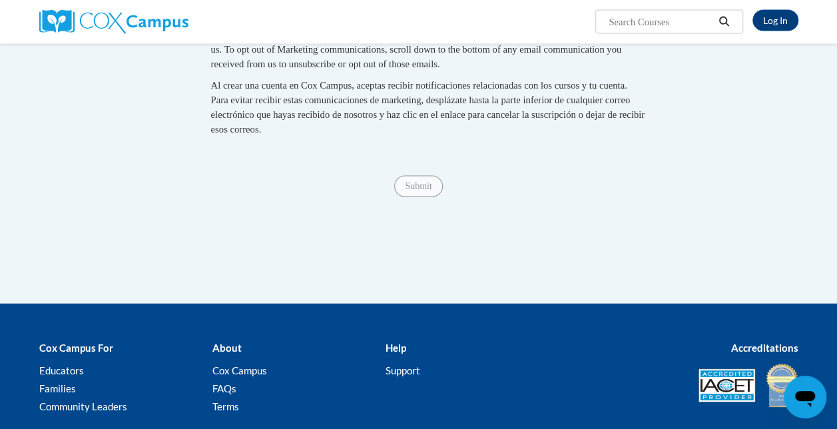
scroll to position [1368, 0]
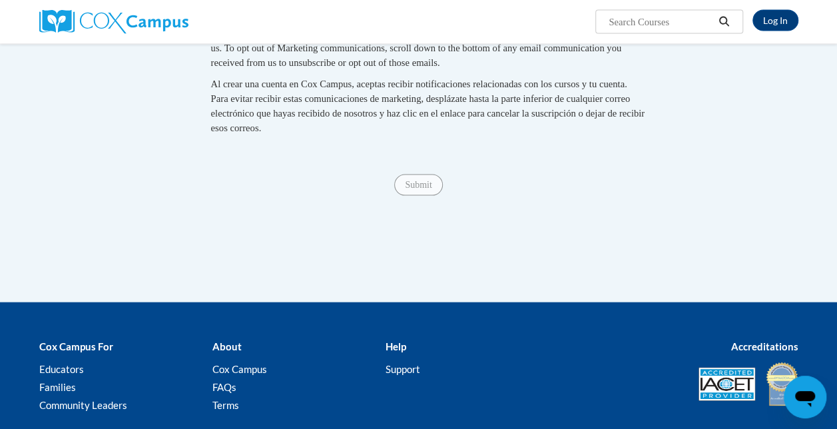
click at [418, 190] on span "Submit" at bounding box center [418, 184] width 48 height 11
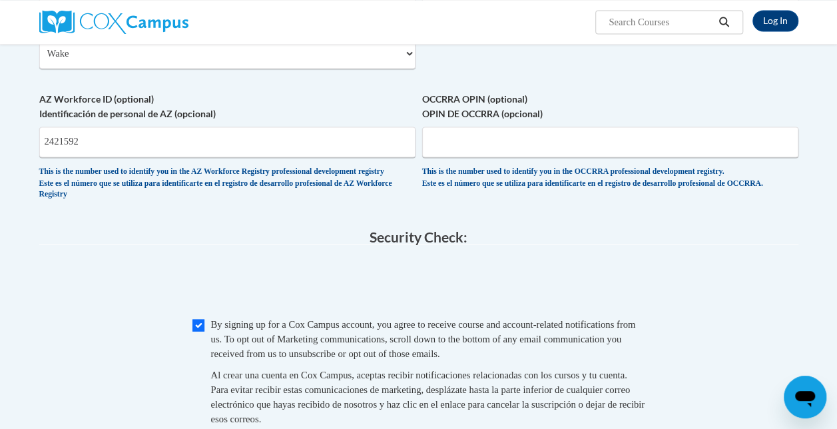
scroll to position [1081, 0]
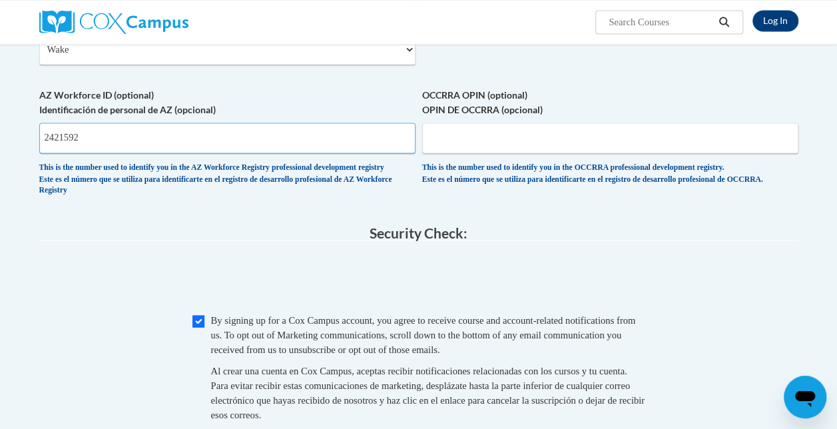
click at [321, 137] on input "2421592" at bounding box center [227, 138] width 376 height 31
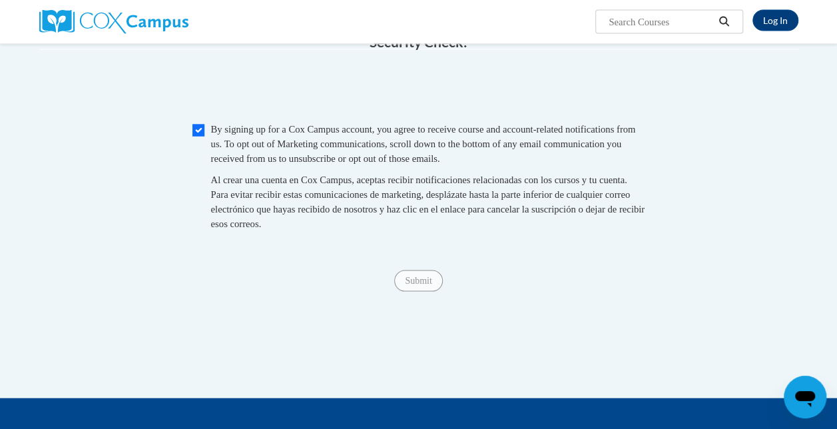
scroll to position [1278, 0]
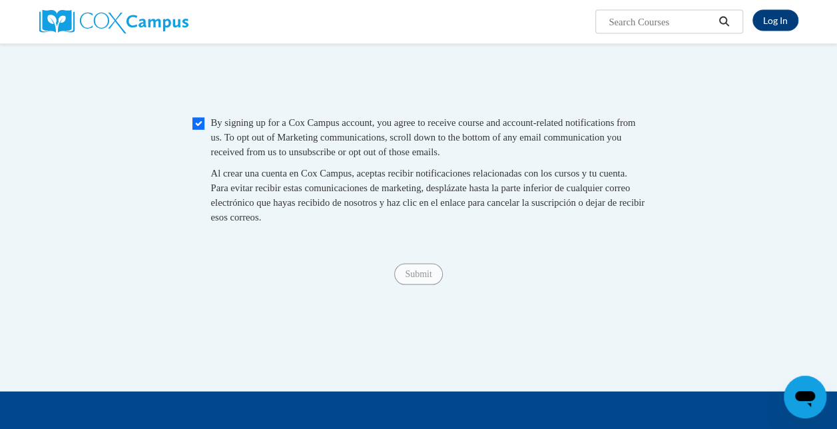
click at [420, 279] on span "Submit" at bounding box center [418, 273] width 48 height 11
drag, startPoint x: 420, startPoint y: 292, endPoint x: 411, endPoint y: 297, distance: 10.2
click at [411, 279] on span "Submit" at bounding box center [418, 273] width 48 height 11
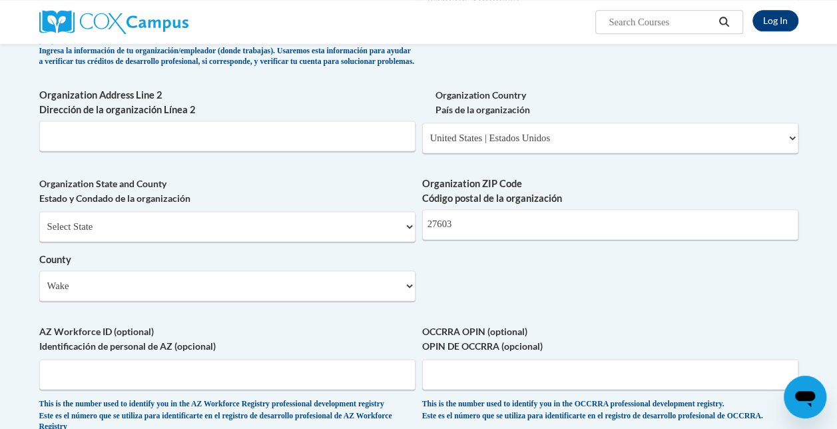
scroll to position [1173, 0]
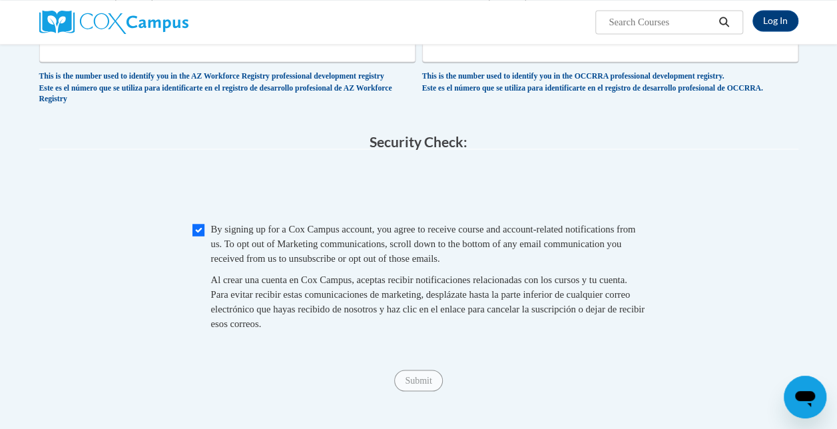
click at [413, 391] on div "Submit Submit" at bounding box center [418, 380] width 759 height 21
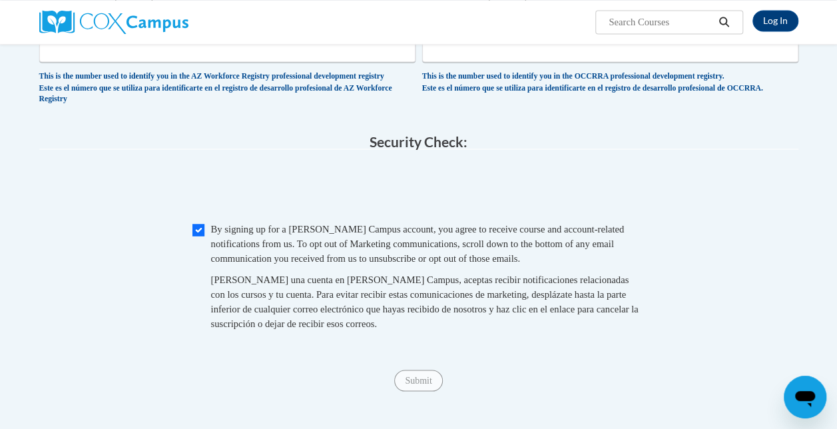
click span "Submit"
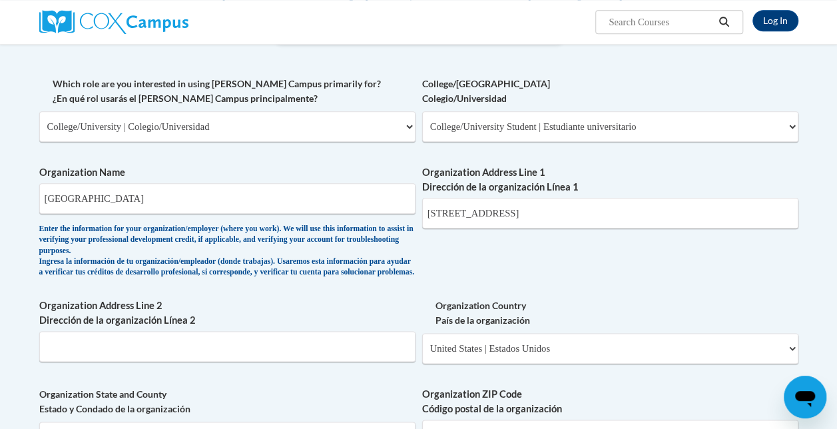
scroll to position [651, 0]
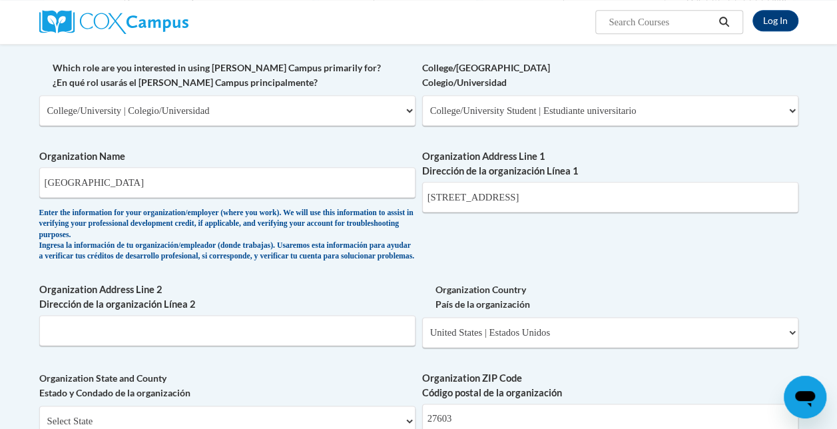
click div "What is your first name? ¿Cuál es tu nombre? RUQAYYA What is your last name? ¿C…"
drag, startPoint x: 613, startPoint y: 198, endPoint x: 562, endPoint y: 203, distance: 50.8
click input "9101 Fayetteville Rd, Raleigh, NC 27603"
click div "What is your first name? ¿Cuál es tu nombre? RUQAYYA What is your last name? ¿C…"
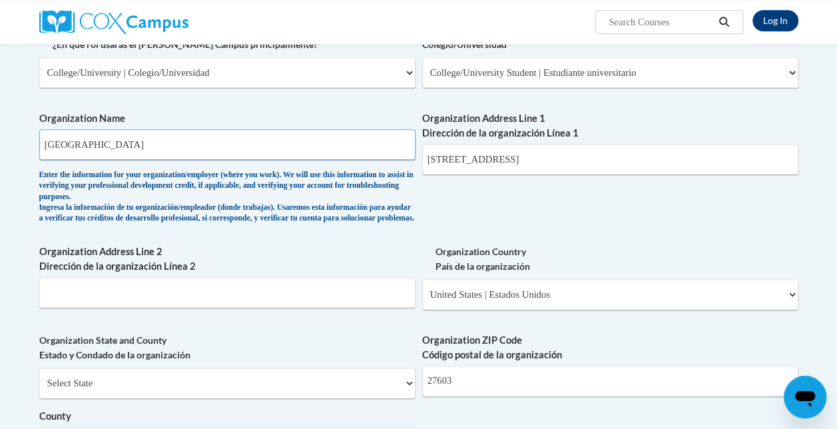
click input "Wake Tech Community College"
click div "What is your first name? ¿Cuál es tu nombre? RUQAYYA What is your last name? ¿C…"
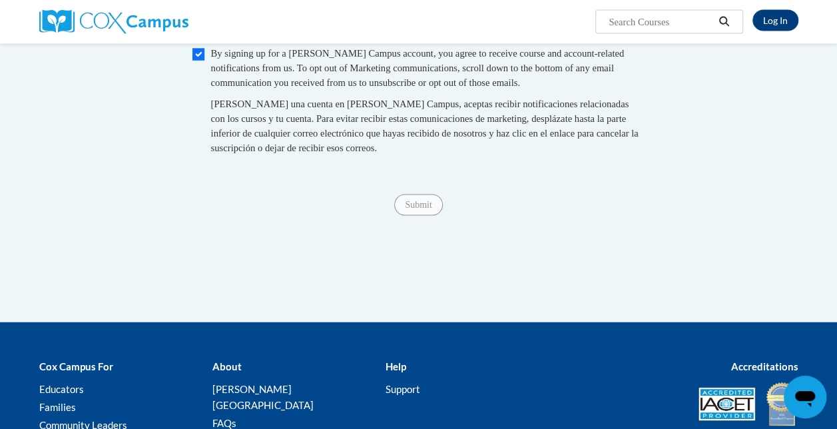
scroll to position [1349, 0]
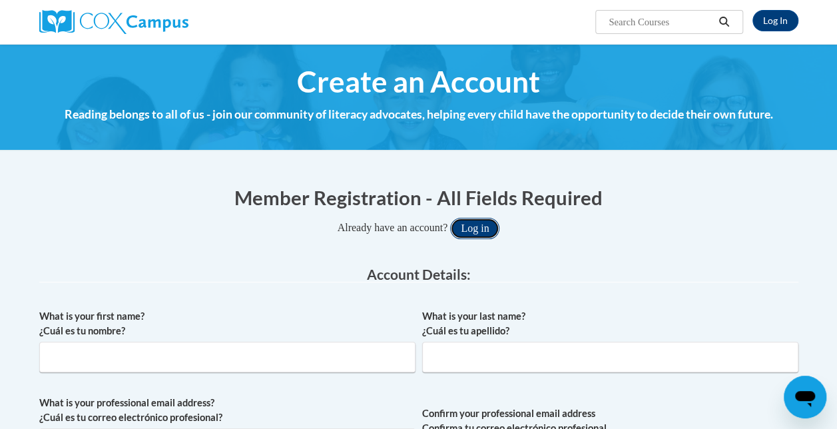
click at [467, 235] on button "Log in" at bounding box center [474, 228] width 49 height 21
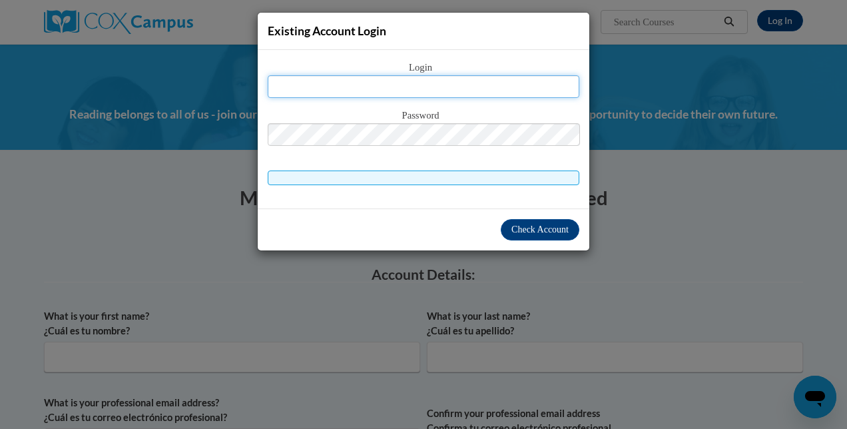
click at [475, 88] on input "text" at bounding box center [424, 86] width 312 height 23
type input "[EMAIL_ADDRESS][DOMAIN_NAME]"
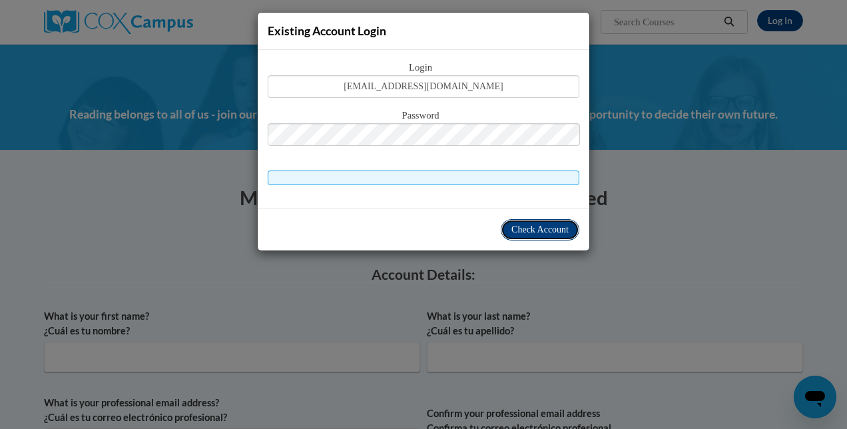
click at [541, 232] on span "Check Account" at bounding box center [539, 229] width 57 height 10
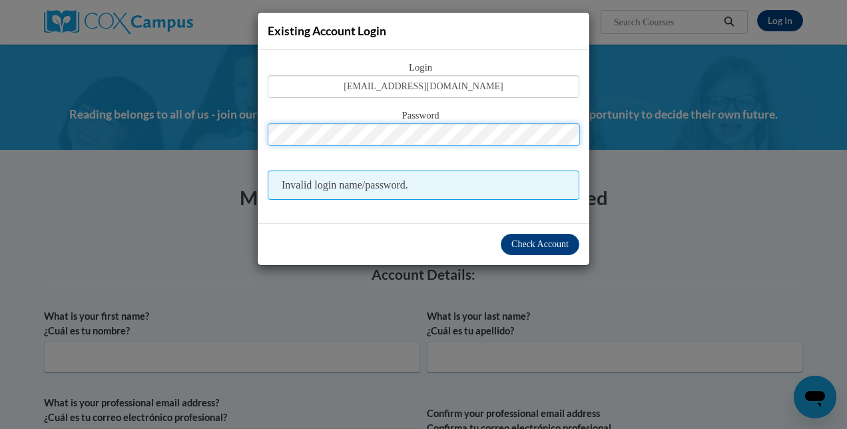
click at [455, 218] on button "Log in" at bounding box center [479, 228] width 49 height 21
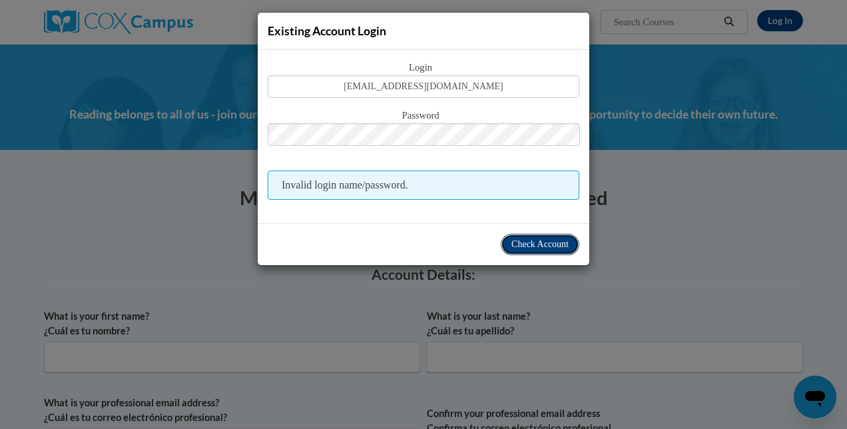
click at [522, 246] on span "Check Account" at bounding box center [539, 244] width 57 height 10
click at [654, 217] on div "Existing Account Login Login ruqayyashaikh6@gmail.com Password Invalid login na…" at bounding box center [423, 214] width 847 height 429
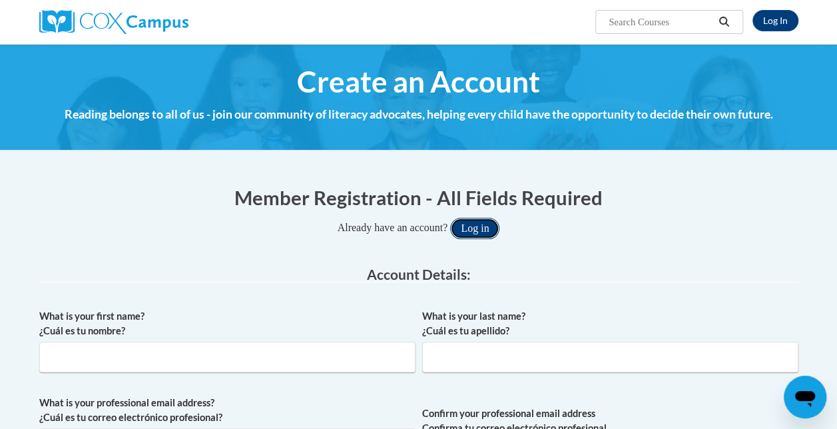
click at [481, 230] on button "Log in" at bounding box center [474, 228] width 49 height 21
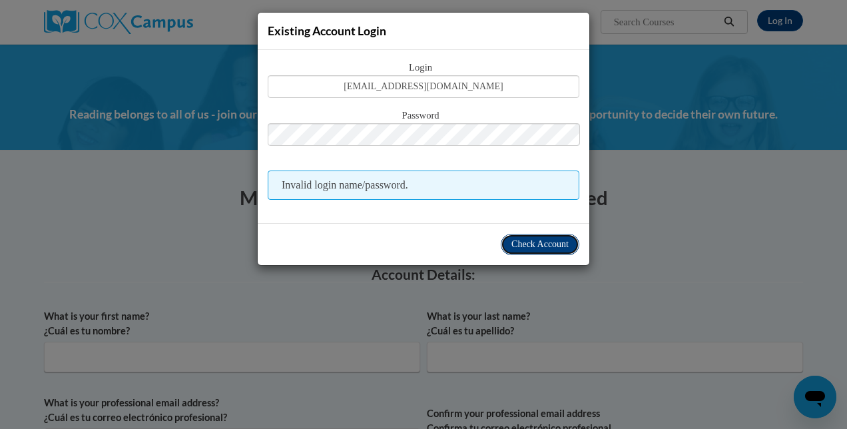
click at [521, 240] on span "Check Account" at bounding box center [539, 244] width 57 height 10
click at [655, 143] on div "Existing Account Login Login ruqayyashaikh6@gmail.com Password Invalid login na…" at bounding box center [423, 214] width 847 height 429
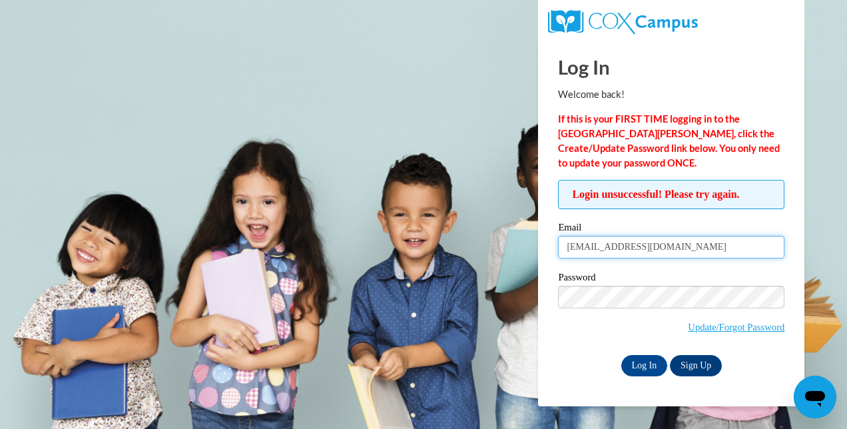
click at [697, 240] on input "[EMAIL_ADDRESS][DOMAIN_NAME]" at bounding box center [671, 247] width 226 height 23
type input "\"
type input "[EMAIL_ADDRESS][DOMAIN_NAME]"
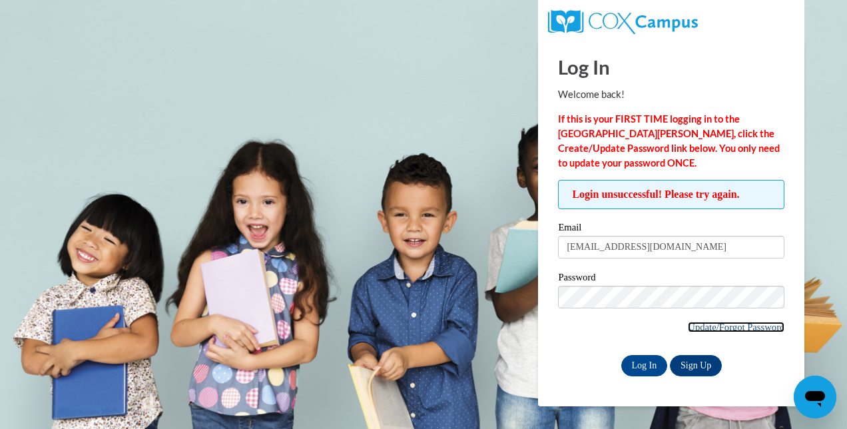
click at [699, 326] on link "Update/Forgot Password" at bounding box center [736, 327] width 97 height 11
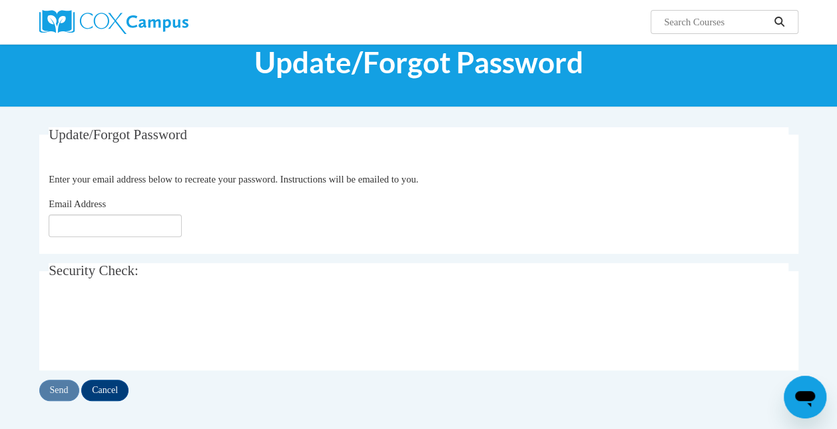
scroll to position [41, 0]
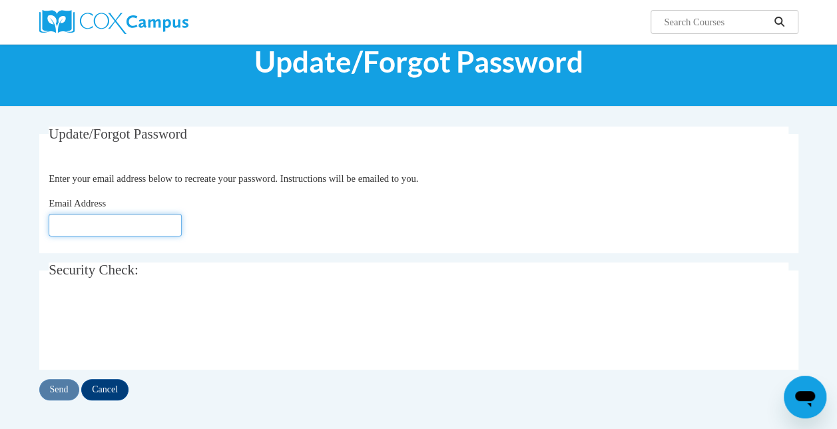
click at [169, 218] on input "Email Address" at bounding box center [115, 225] width 133 height 23
type input "ruqayyashaikh6@gmail.com"
click at [81, 384] on div "Send Cancel" at bounding box center [418, 389] width 759 height 21
click at [67, 390] on input "Send" at bounding box center [59, 389] width 40 height 21
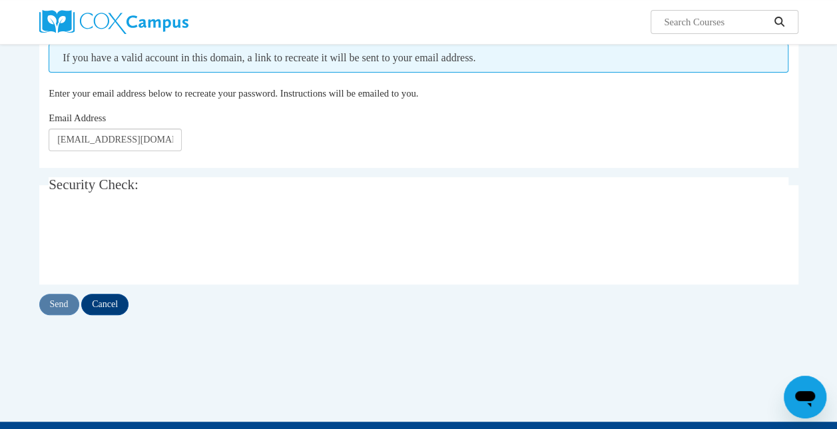
scroll to position [164, 0]
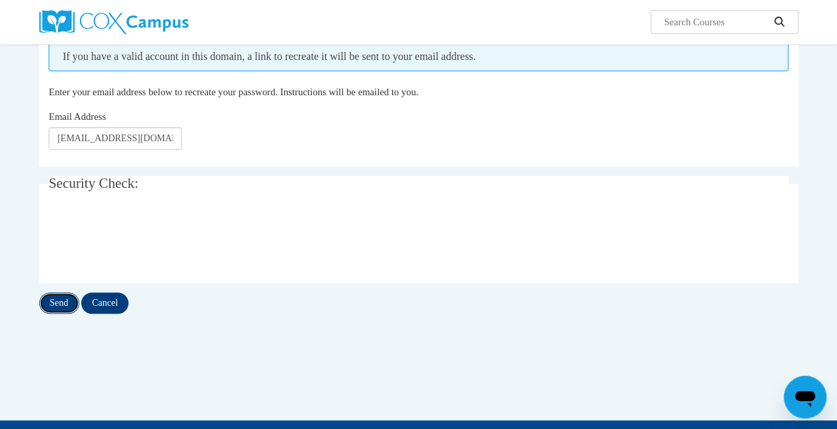
click at [56, 297] on input "Send" at bounding box center [59, 302] width 40 height 21
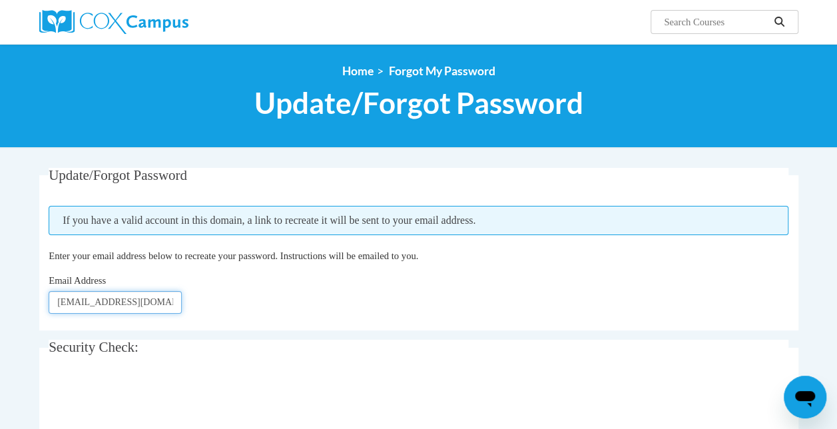
click at [81, 304] on input "ruqayyashaikh6@gmail.com" at bounding box center [115, 302] width 133 height 23
click at [112, 302] on input "[EMAIL_ADDRESS][DOMAIN_NAME]" at bounding box center [115, 302] width 133 height 23
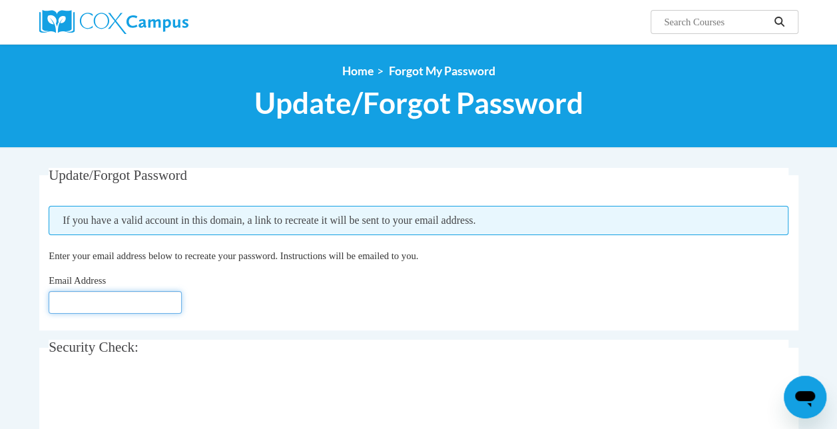
click at [112, 302] on input "Email Address" at bounding box center [115, 302] width 133 height 23
type input "[EMAIL_ADDRESS][DOMAIN_NAME]"
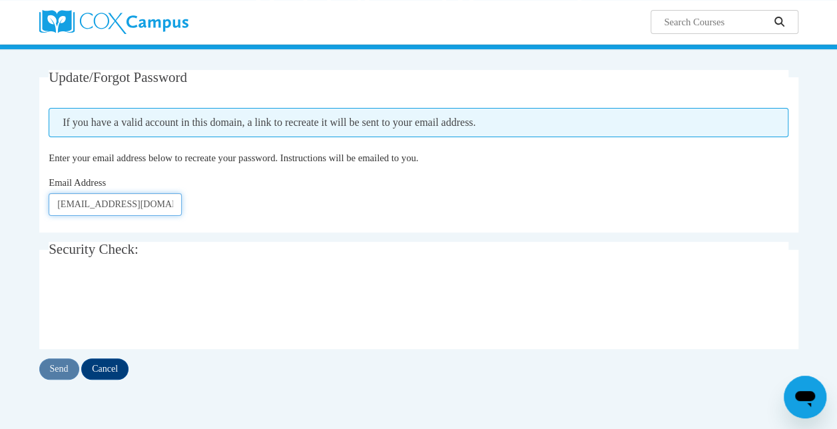
scroll to position [99, 0]
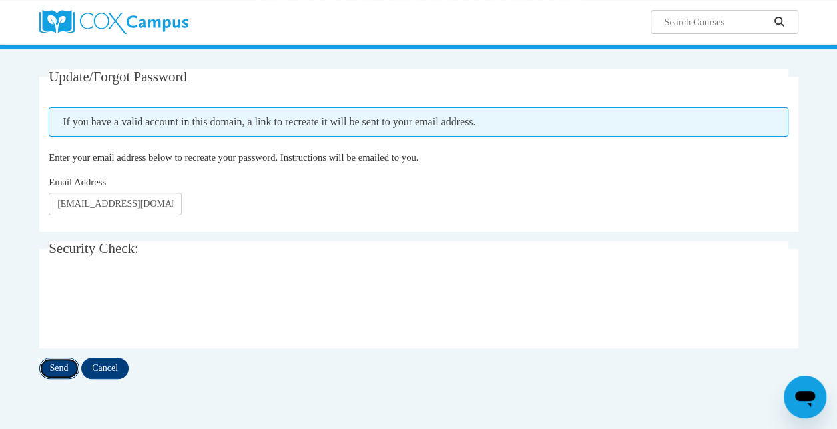
click at [69, 365] on input "Send" at bounding box center [59, 368] width 40 height 21
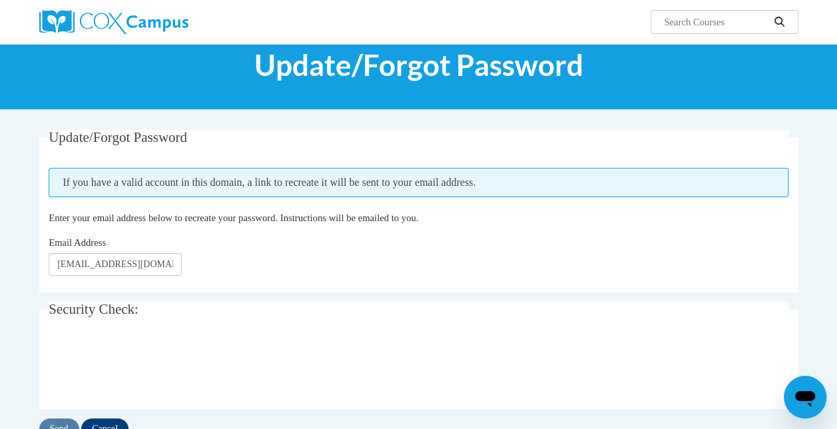
scroll to position [34, 0]
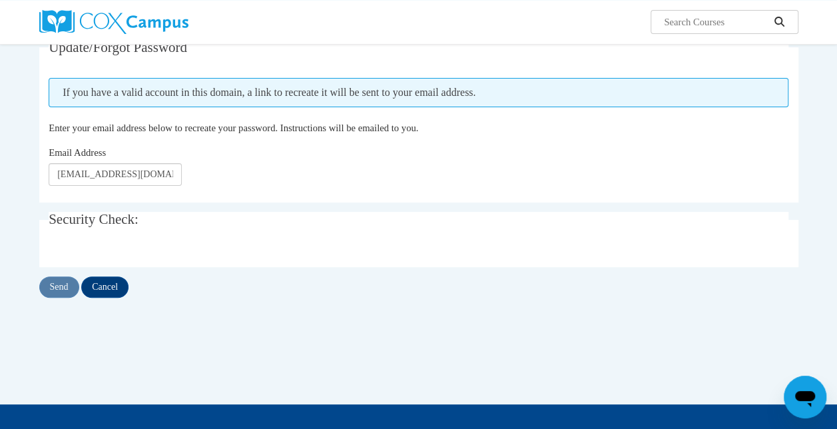
scroll to position [99, 0]
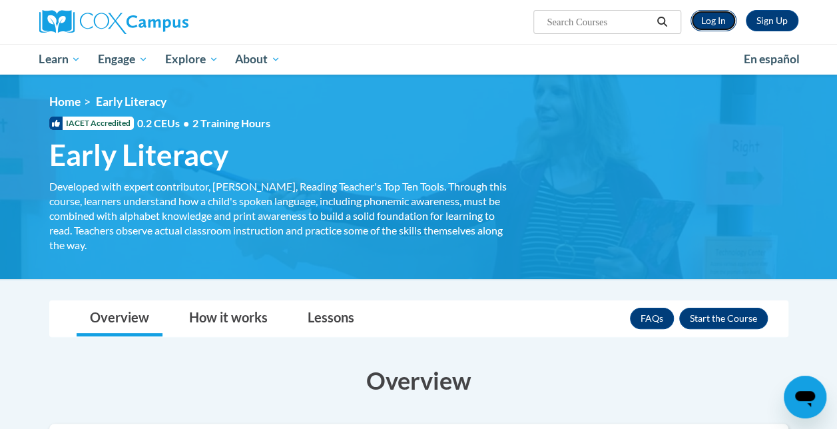
click at [718, 21] on link "Log In" at bounding box center [713, 20] width 46 height 21
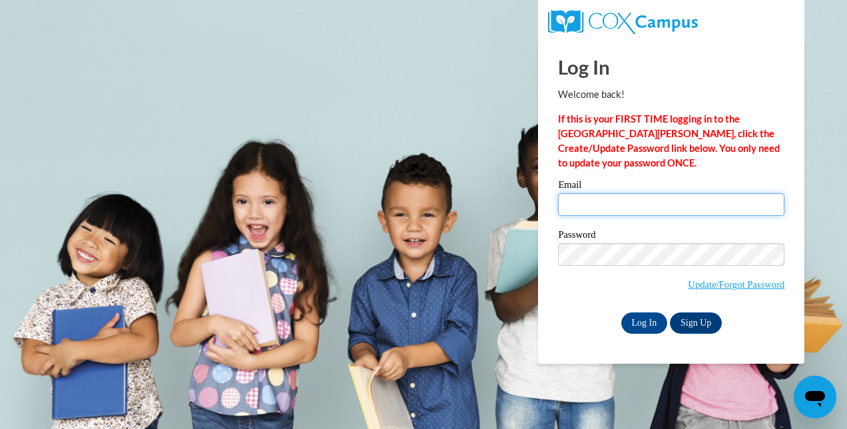
click at [628, 205] on input "Email" at bounding box center [671, 204] width 226 height 23
type input "[EMAIL_ADDRESS][DOMAIN_NAME]"
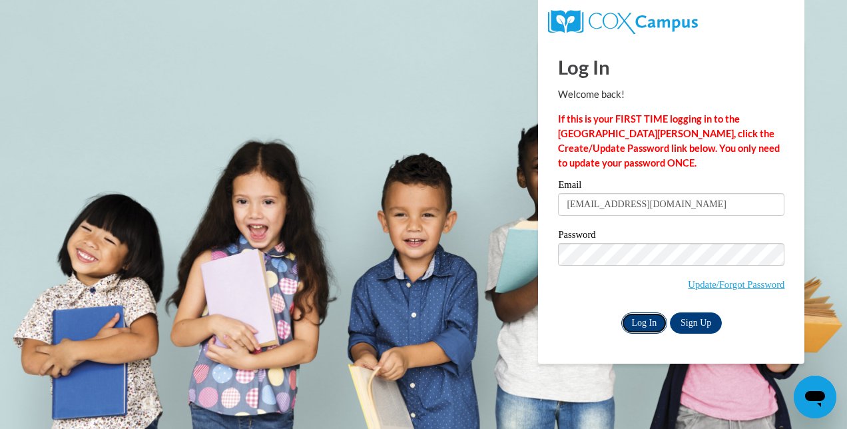
click at [657, 326] on input "Log In" at bounding box center [644, 322] width 47 height 21
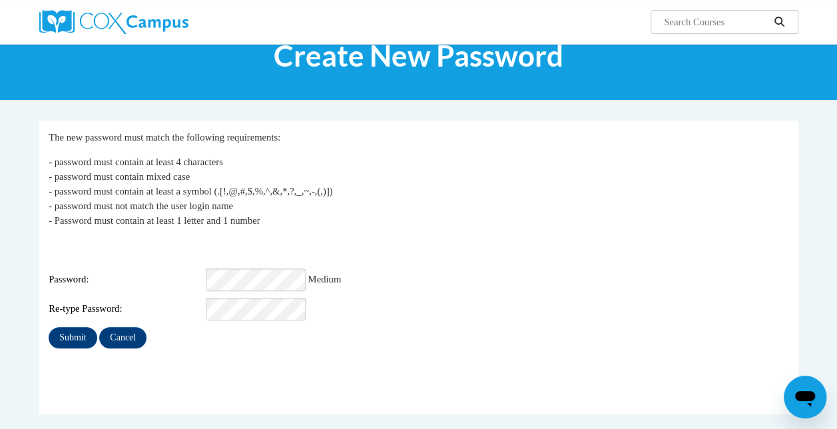
click at [293, 284] on div "Login: rashaikh@my.waketech.edu Password: Medium Re-type Password:" at bounding box center [419, 279] width 740 height 83
click at [57, 327] on input "Submit" at bounding box center [73, 337] width 48 height 21
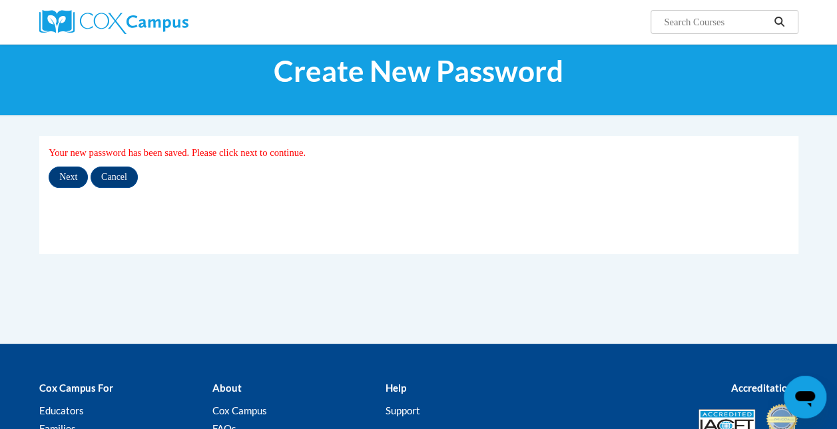
scroll to position [34, 0]
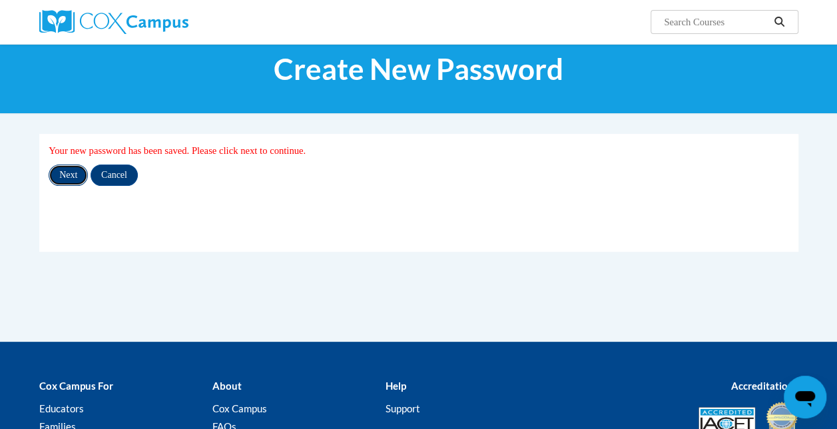
click at [79, 170] on input "Next" at bounding box center [68, 174] width 39 height 21
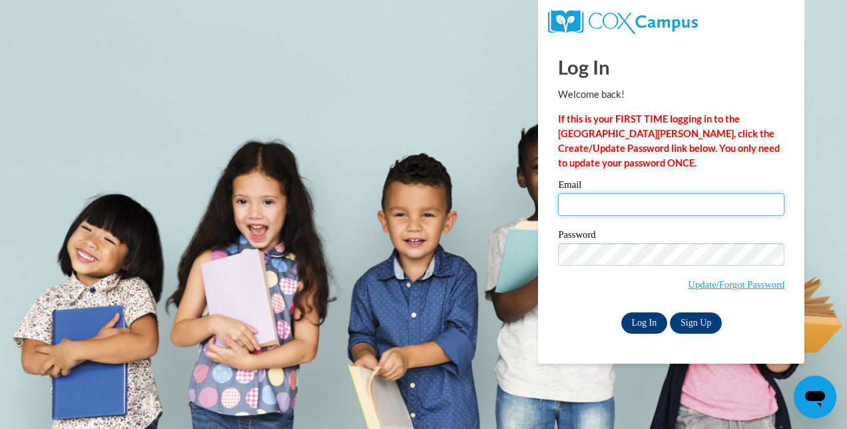
type input "[EMAIL_ADDRESS][DOMAIN_NAME]"
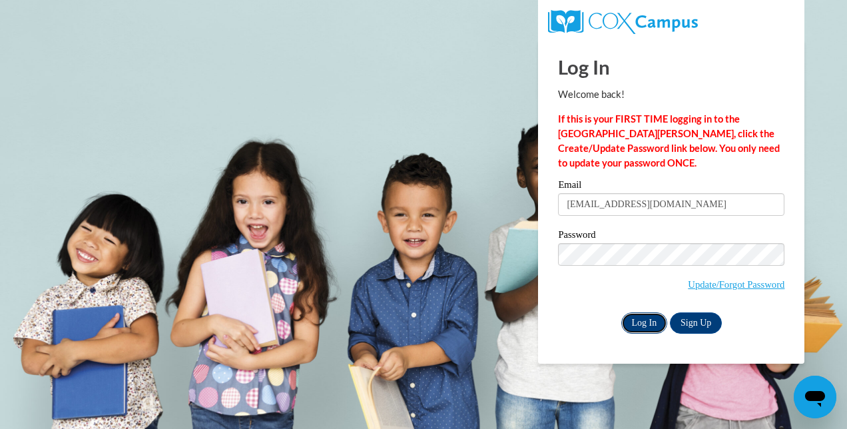
click at [651, 326] on input "Log In" at bounding box center [644, 322] width 47 height 21
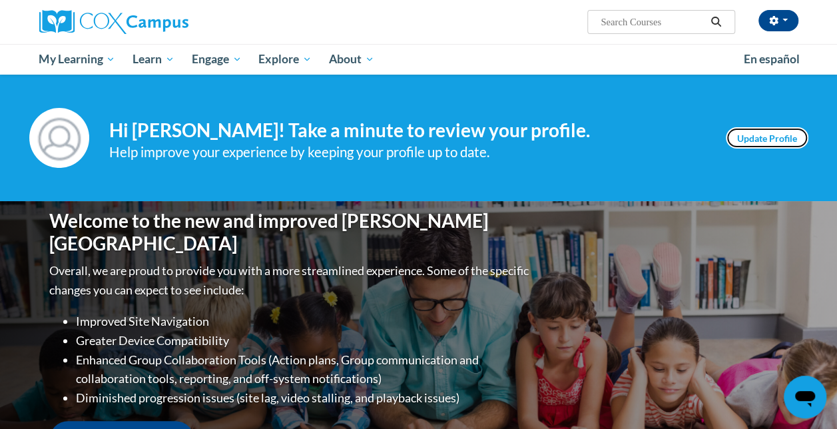
click at [796, 133] on link "Update Profile" at bounding box center [767, 137] width 83 height 21
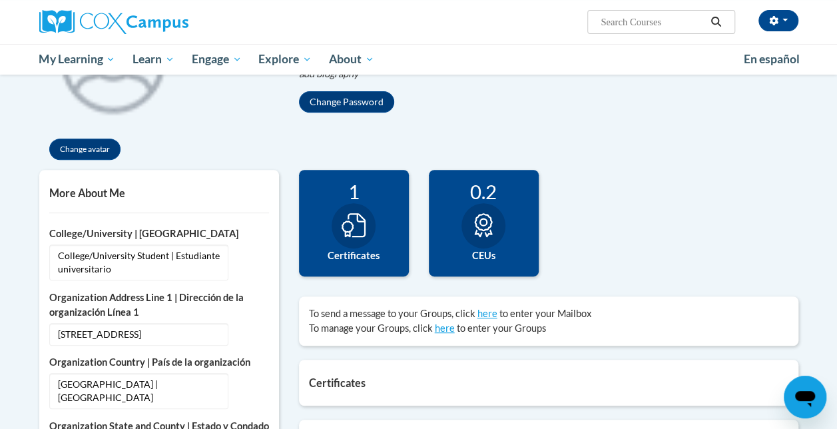
scroll to position [214, 0]
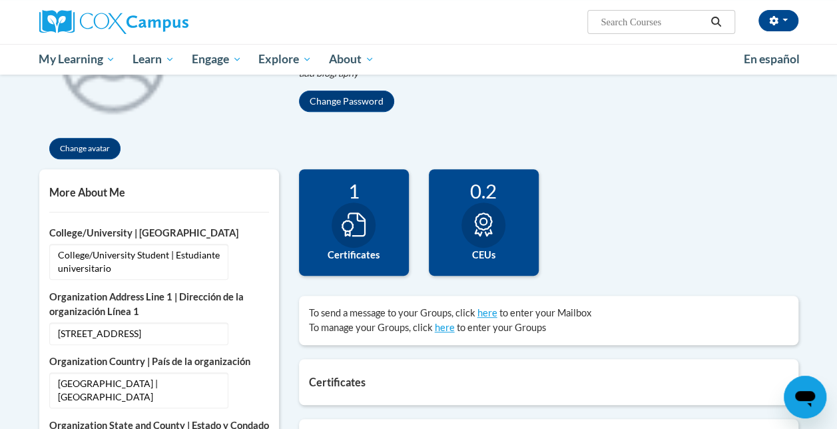
click at [384, 215] on div "1 Certificates" at bounding box center [354, 222] width 110 height 107
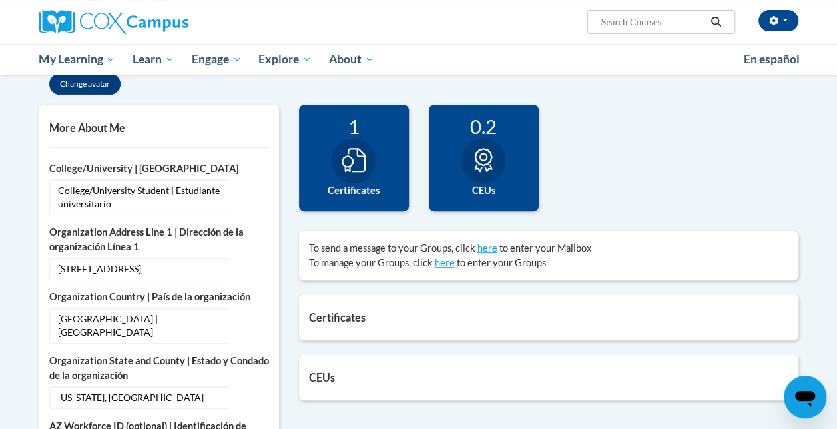
scroll to position [280, 0]
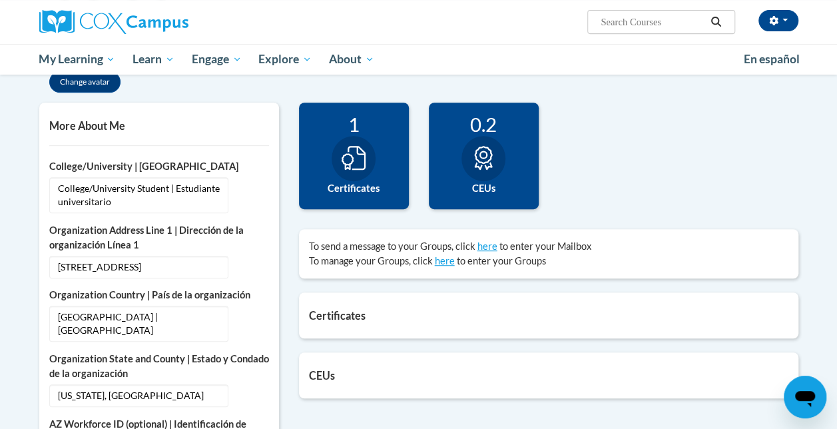
click at [409, 306] on div "Certificates List of certificates granted upon completion of activities Early L…" at bounding box center [548, 315] width 499 height 46
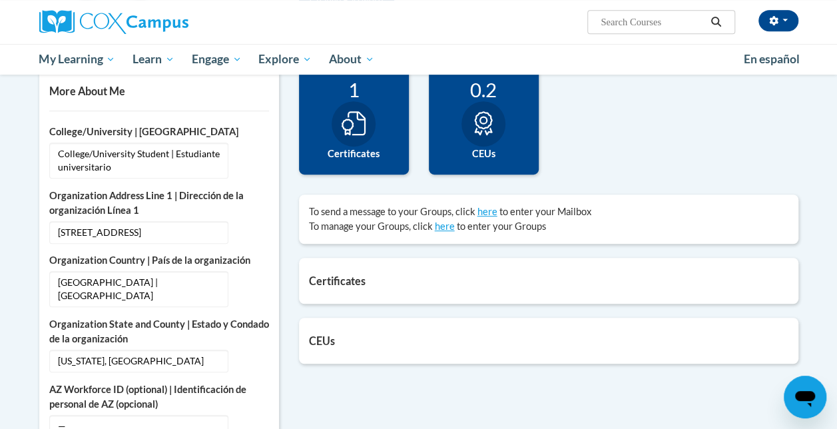
click at [386, 275] on h5 "Certificates" at bounding box center [548, 280] width 479 height 13
click at [348, 282] on h5 "Certificates" at bounding box center [548, 280] width 479 height 13
click at [477, 108] on div at bounding box center [483, 123] width 44 height 45
click at [373, 134] on div "1 Certificates" at bounding box center [354, 121] width 110 height 107
click at [370, 334] on h5 "CEUs" at bounding box center [548, 340] width 479 height 13
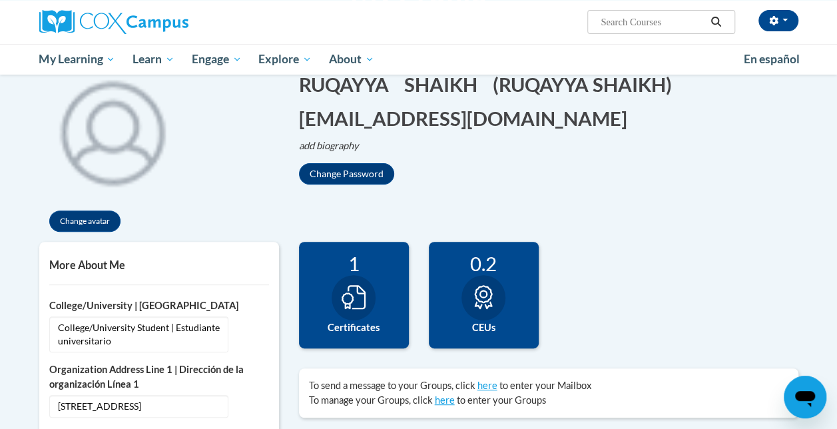
scroll to position [0, 0]
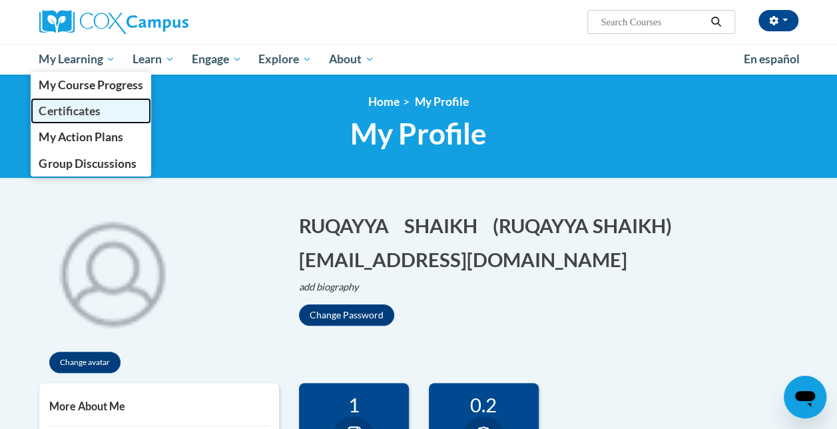
click at [83, 108] on span "Certificates" at bounding box center [69, 111] width 61 height 14
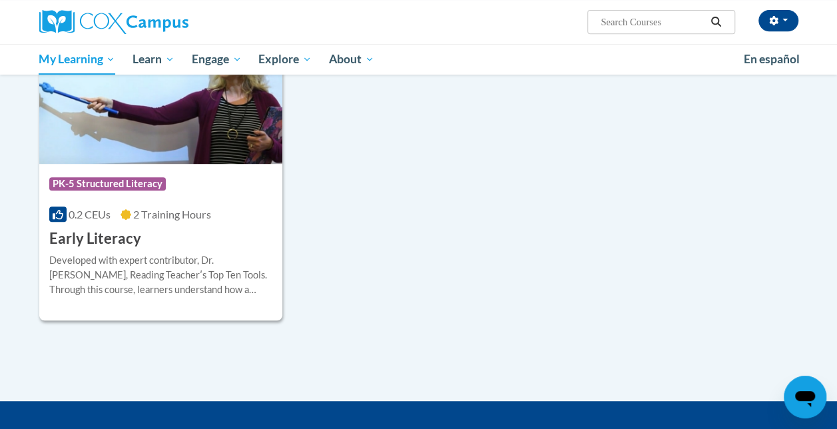
scroll to position [293, 0]
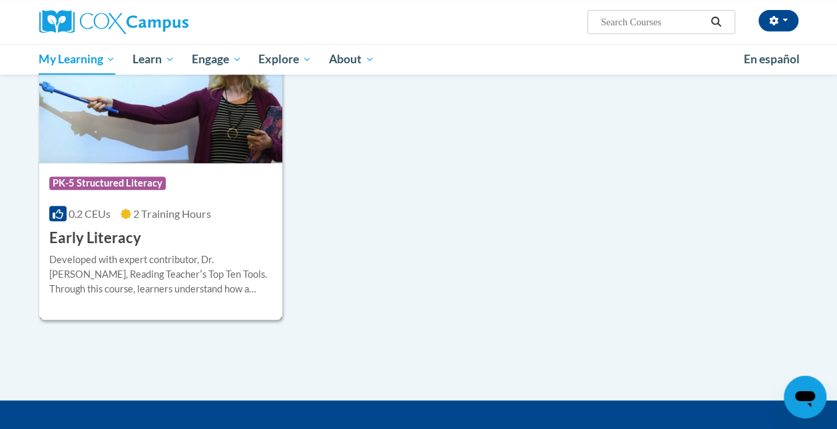
click at [161, 246] on div "Course Category: PK-5 Structured Literacy 0.2 CEUs 2 Training Hours COURSE Earl…" at bounding box center [161, 205] width 244 height 85
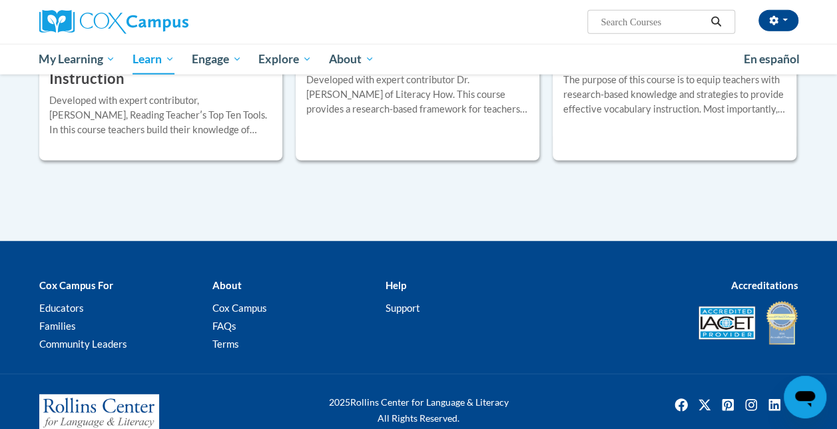
scroll to position [1685, 0]
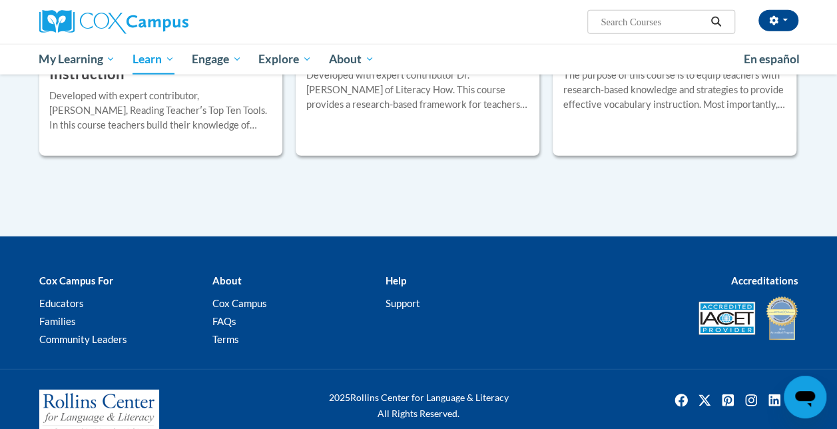
click at [152, 112] on div "Developed with expert contributor, [PERSON_NAME], Reading Teacherʹs Top Ten Too…" at bounding box center [161, 111] width 224 height 44
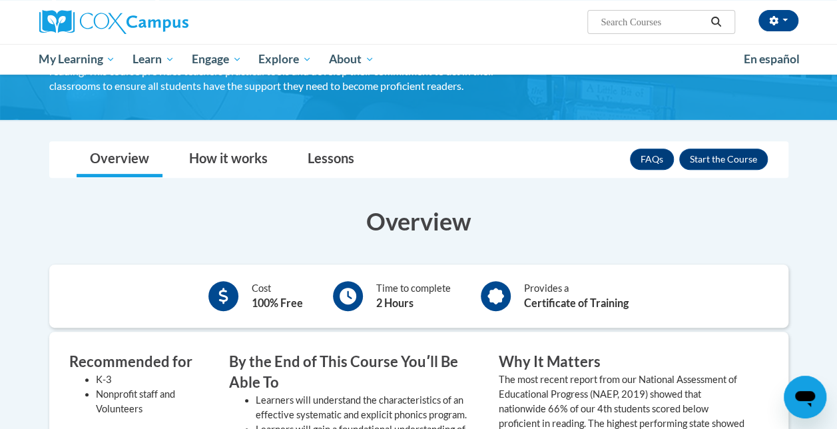
scroll to position [182, 0]
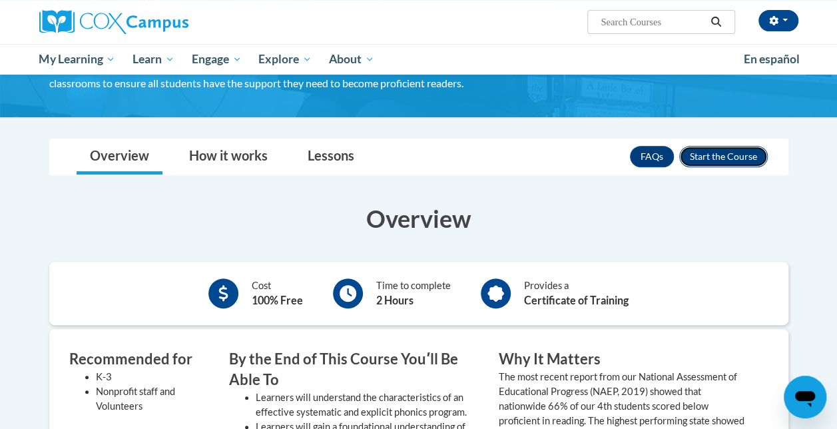
click at [696, 161] on button "Enroll" at bounding box center [723, 156] width 89 height 21
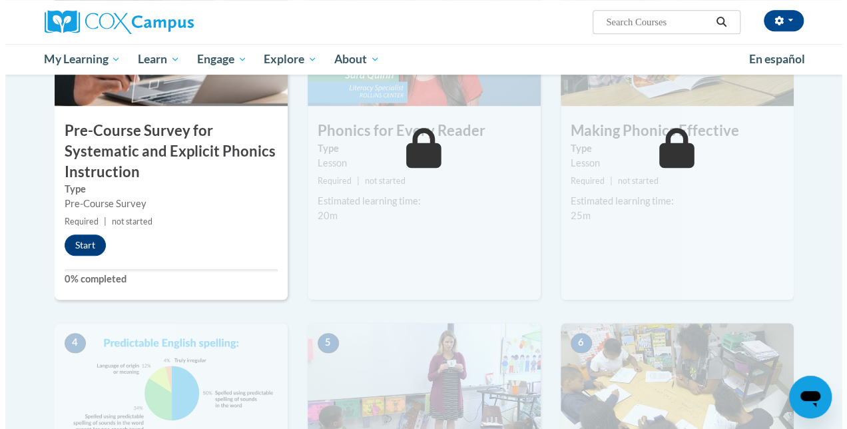
scroll to position [405, 0]
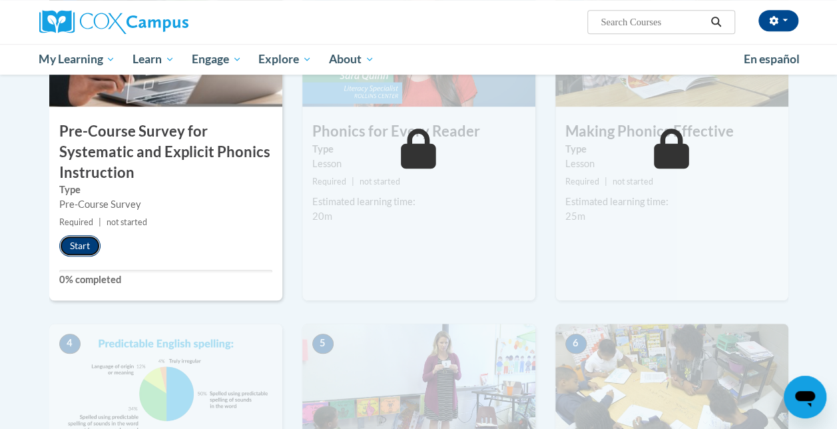
click at [87, 240] on button "Start" at bounding box center [79, 245] width 41 height 21
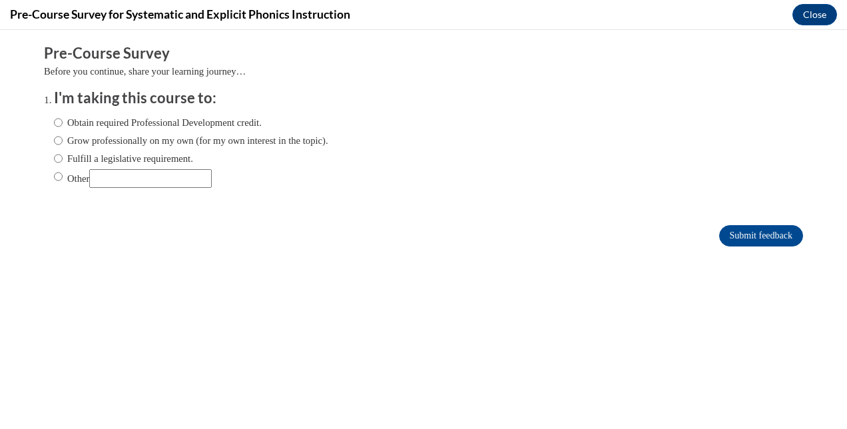
scroll to position [0, 0]
click at [185, 123] on label "Obtain required Professional Development credit." at bounding box center [158, 122] width 208 height 15
click at [63, 123] on input "Obtain required Professional Development credit." at bounding box center [58, 122] width 9 height 15
radio input "true"
click at [719, 236] on input "Submit feedback" at bounding box center [761, 235] width 84 height 21
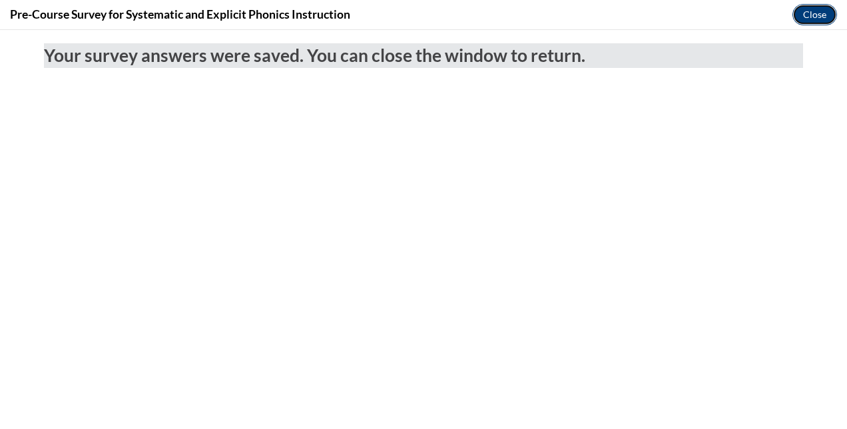
click at [808, 20] on button "Close" at bounding box center [814, 14] width 45 height 21
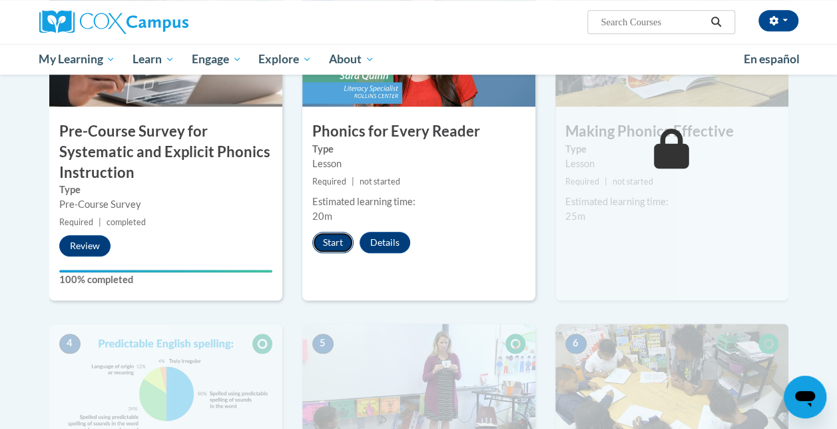
click at [336, 236] on button "Start" at bounding box center [332, 242] width 41 height 21
